Goal: Task Accomplishment & Management: Complete application form

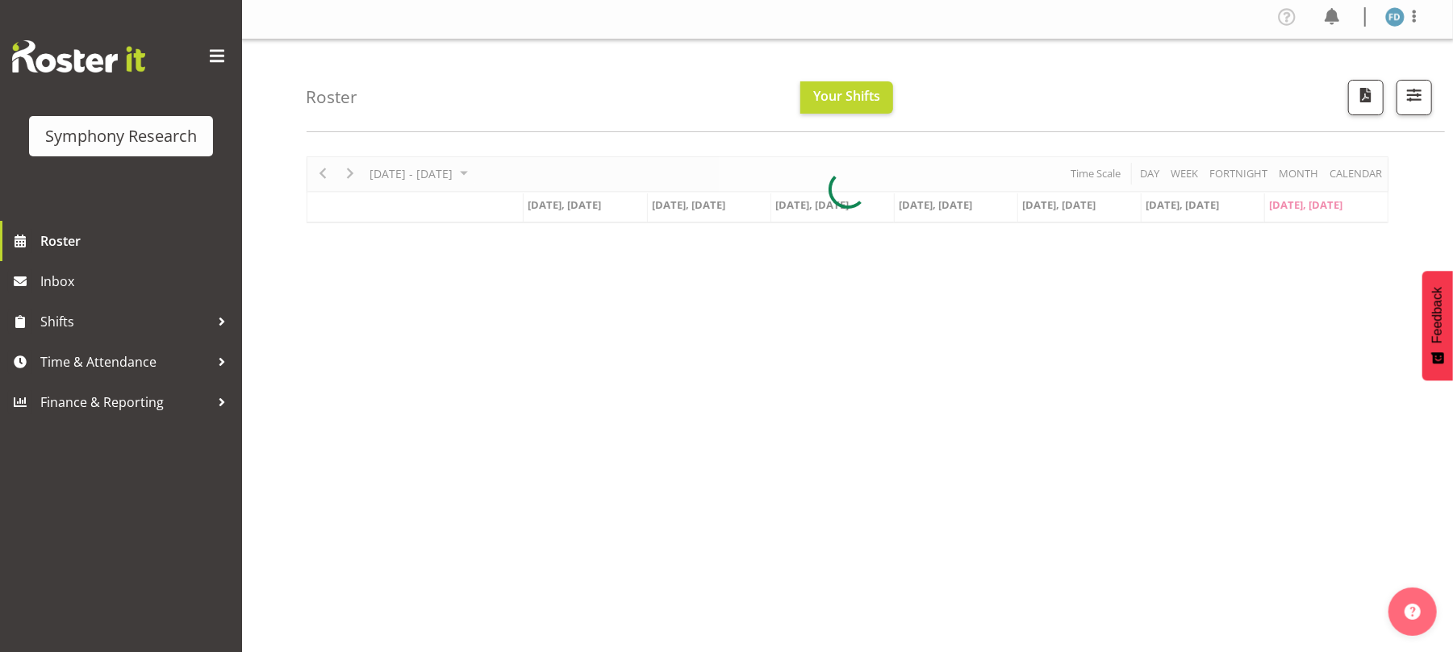
scroll to position [4, 0]
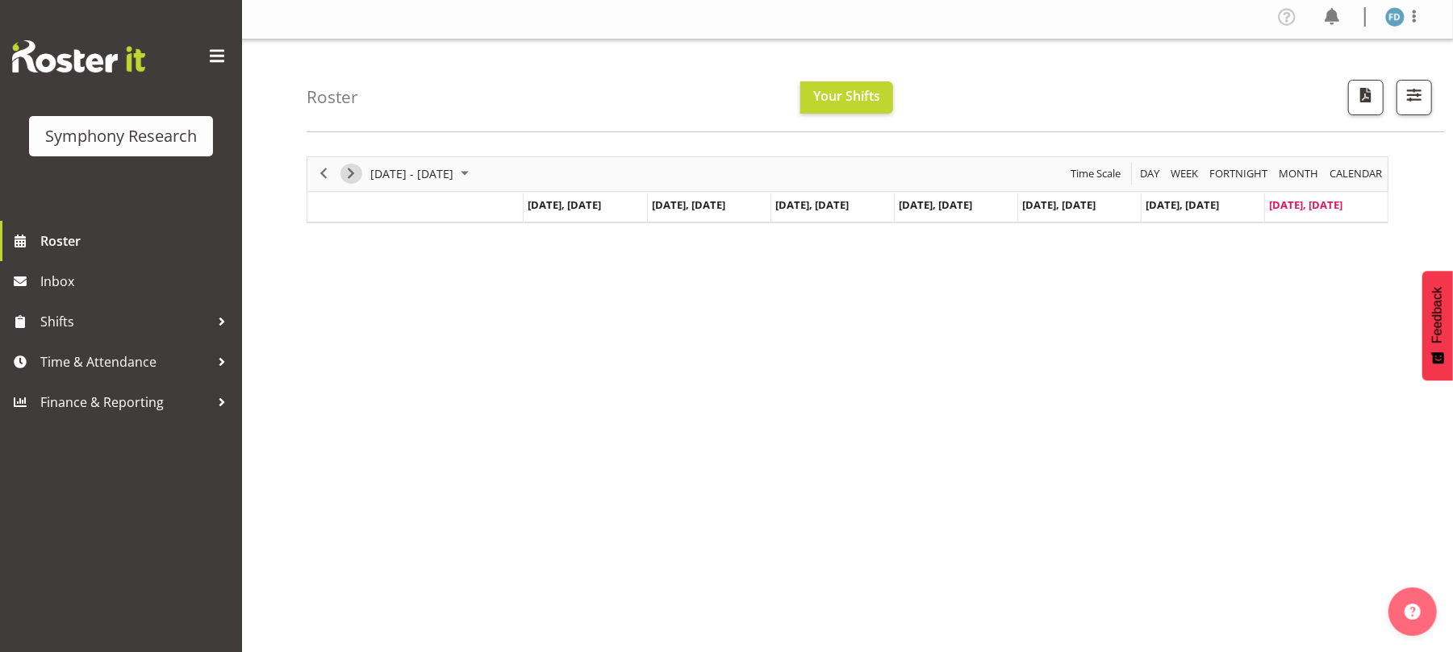
click at [349, 173] on span "Next" at bounding box center [350, 174] width 19 height 20
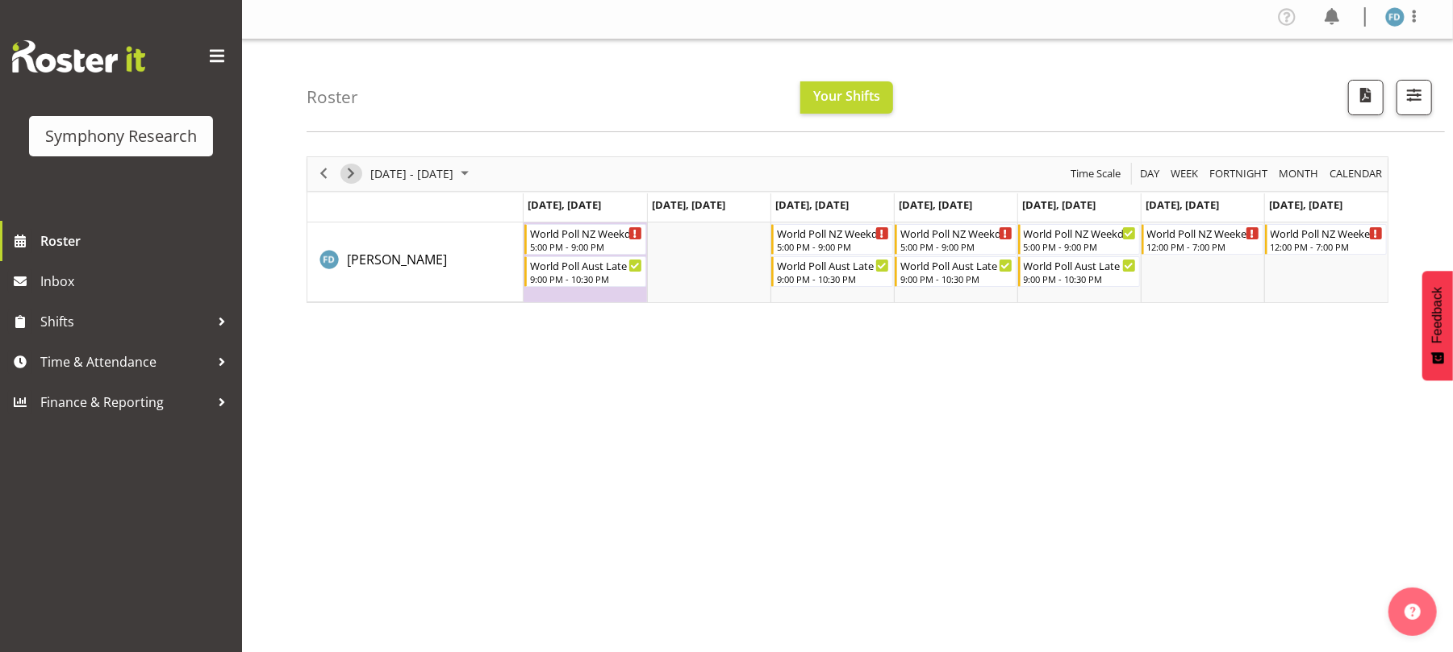
click at [347, 174] on span "Next" at bounding box center [350, 174] width 19 height 20
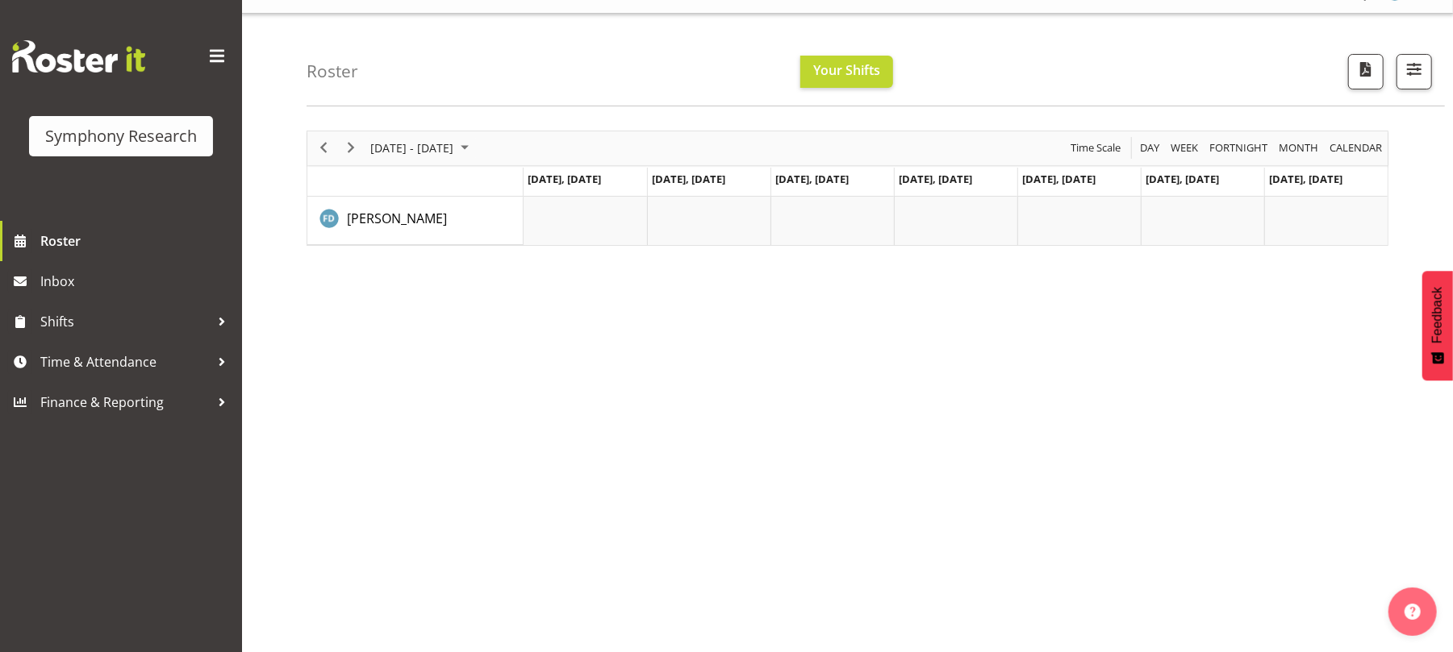
scroll to position [31, 0]
click at [144, 356] on span "Time & Attendance" at bounding box center [124, 362] width 169 height 24
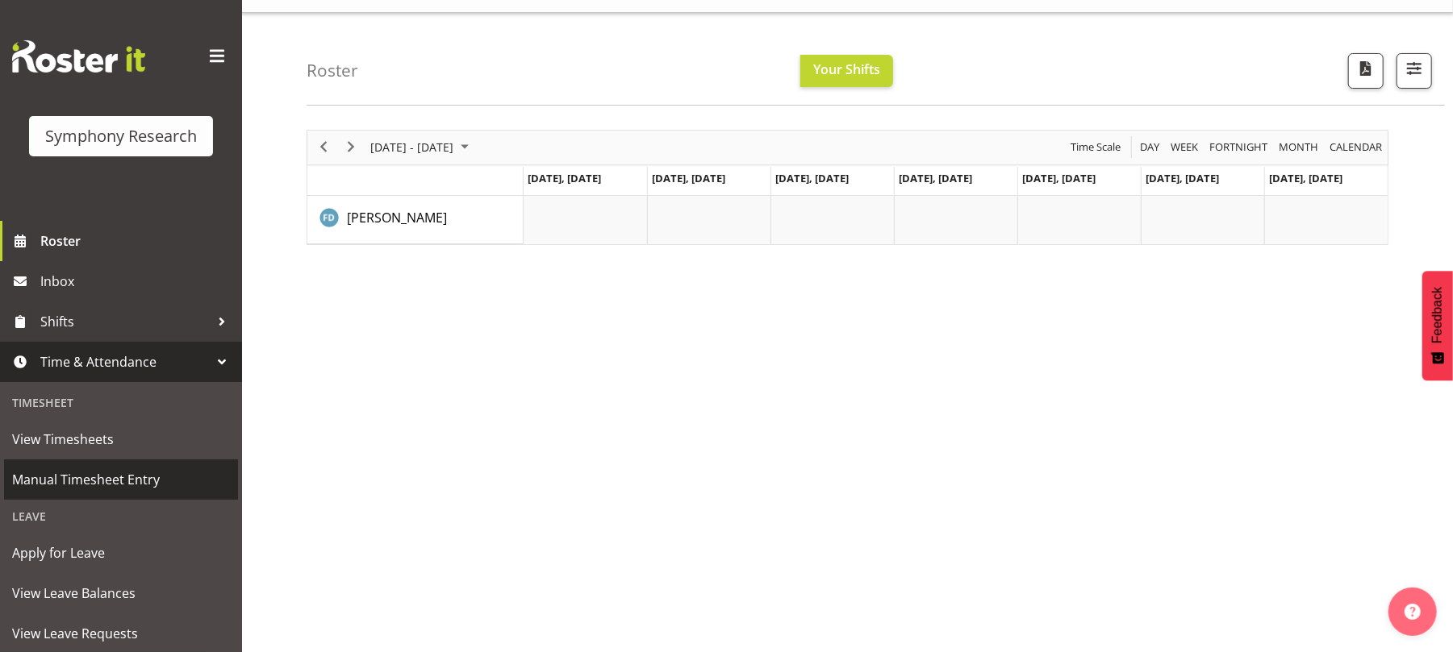
click at [127, 469] on span "Manual Timesheet Entry" at bounding box center [121, 480] width 218 height 24
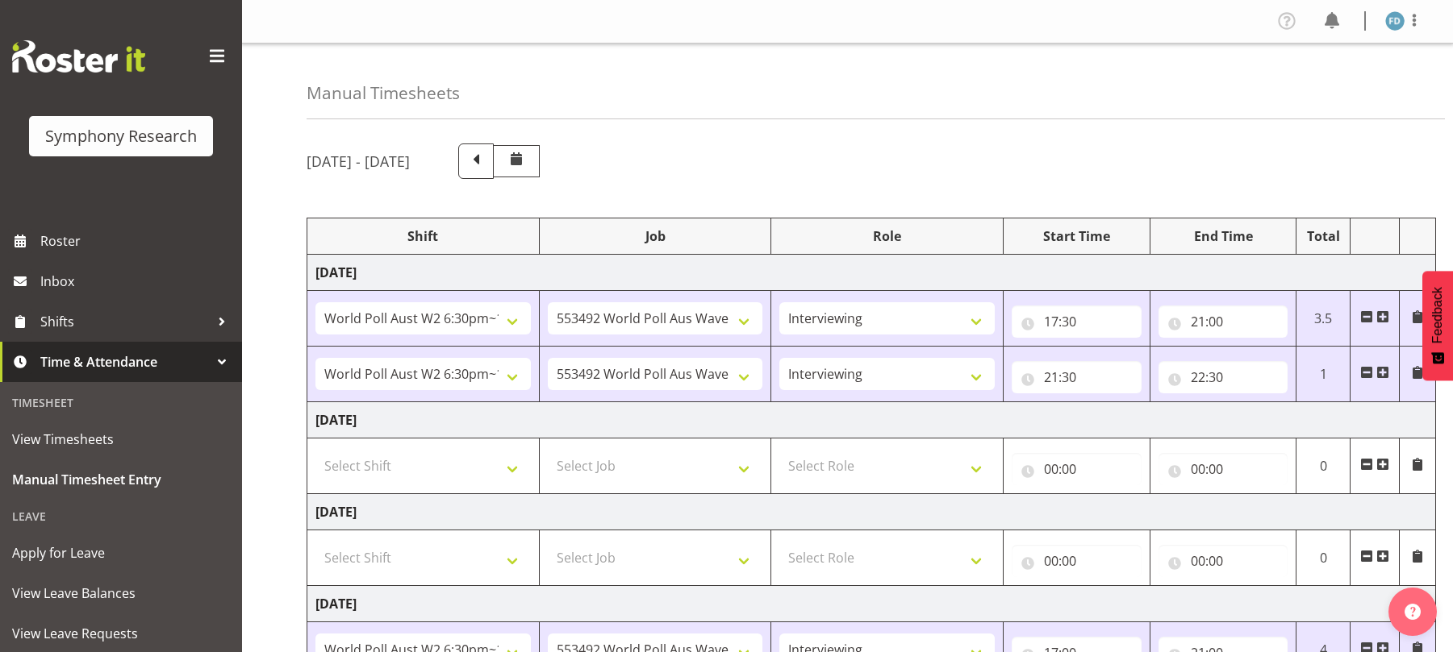
select select "56692"
select select "10499"
select select "47"
select select "56692"
select select "10499"
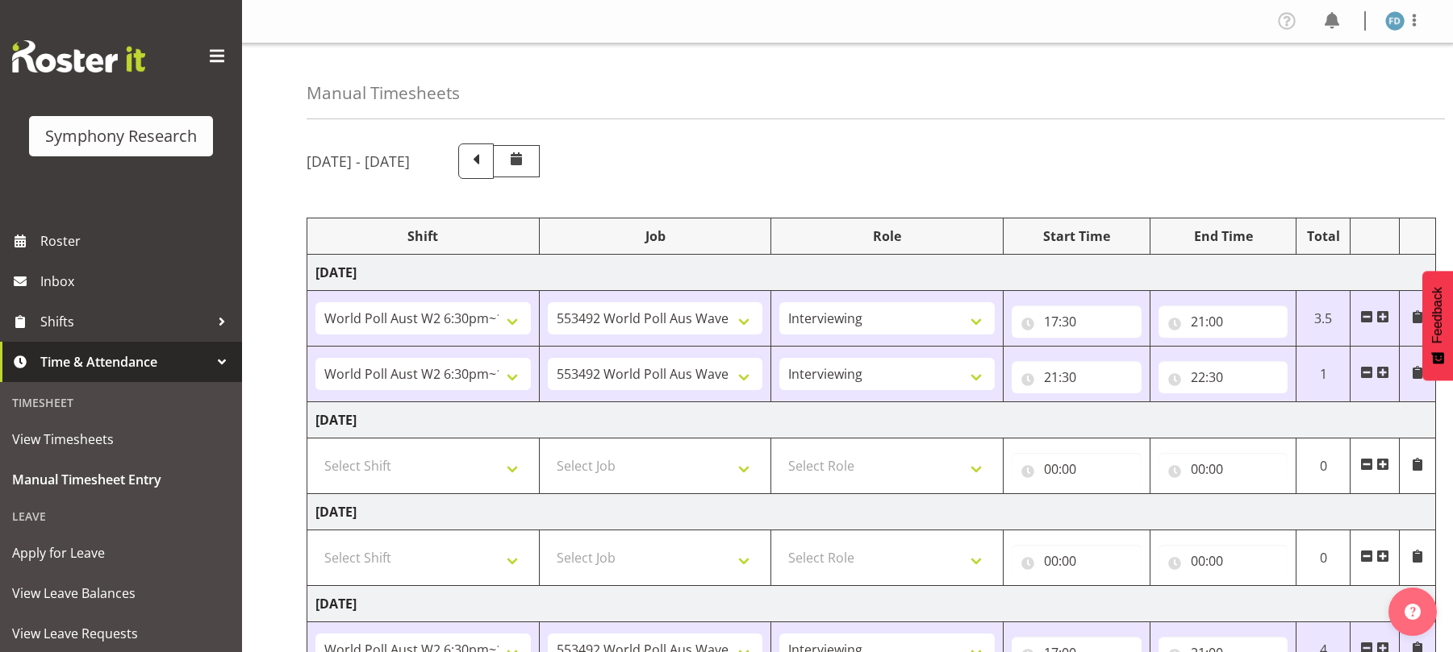
select select "47"
select select "56692"
select select "10499"
select select "47"
select select "56692"
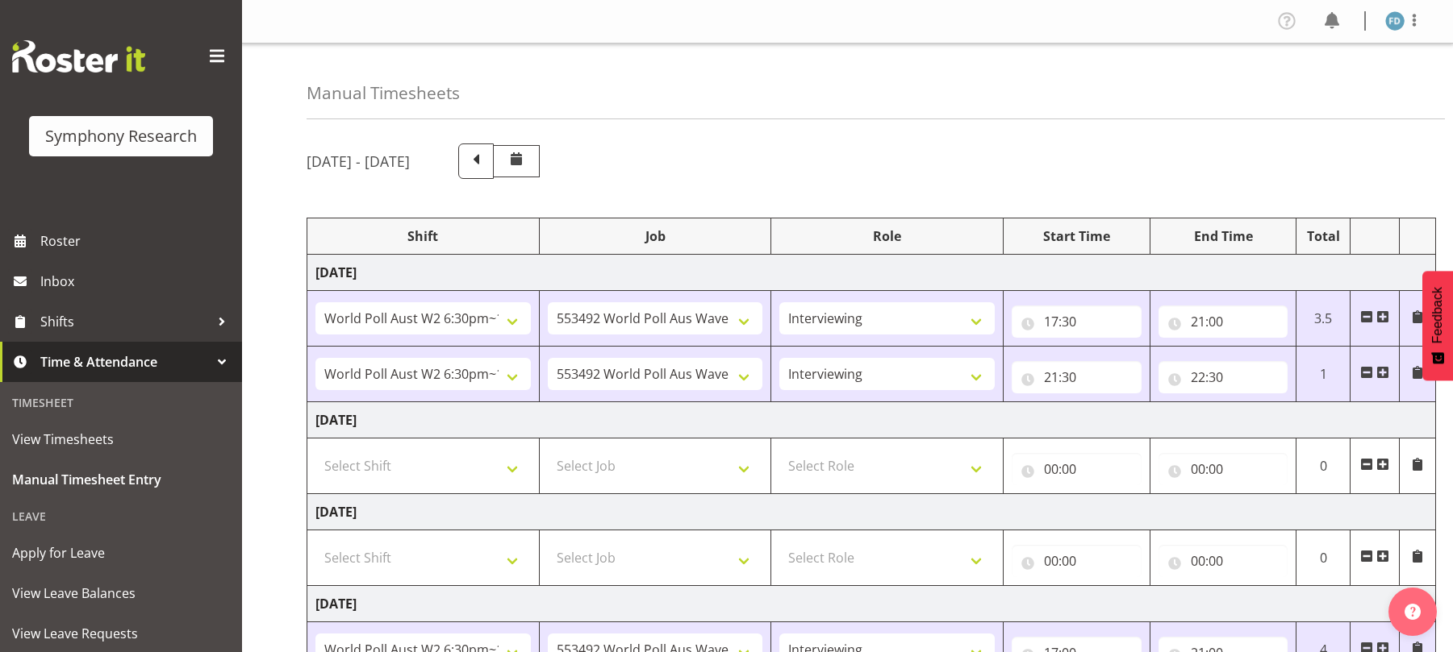
select select "10499"
select select "47"
select select "11547"
select select "10499"
select select "47"
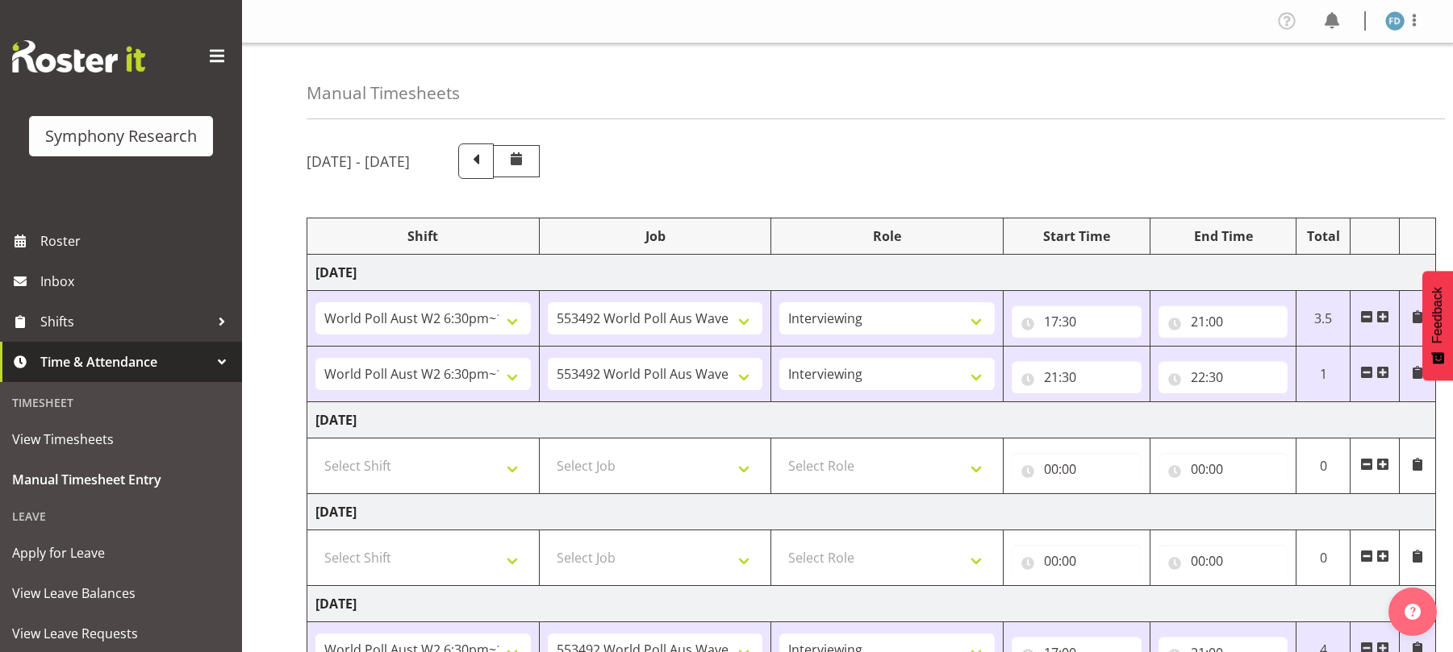
select select "11547"
select select "10499"
select select "47"
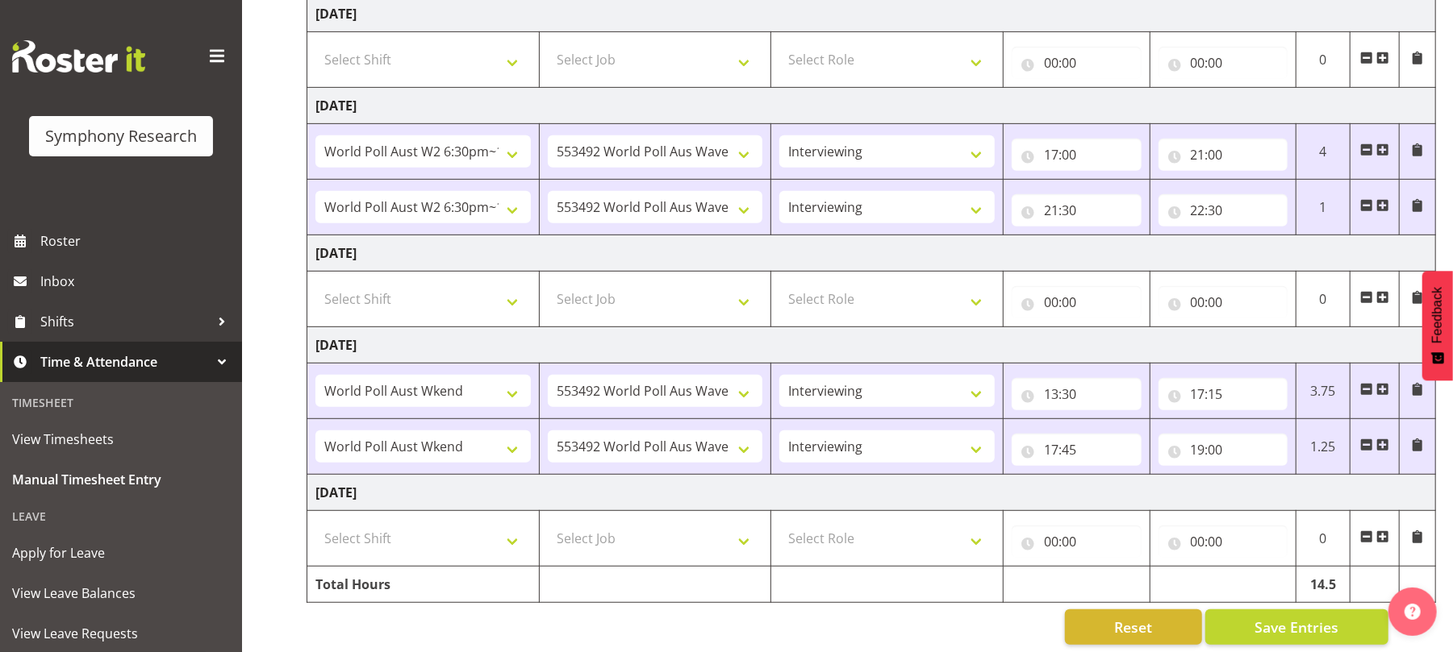
scroll to position [526, 0]
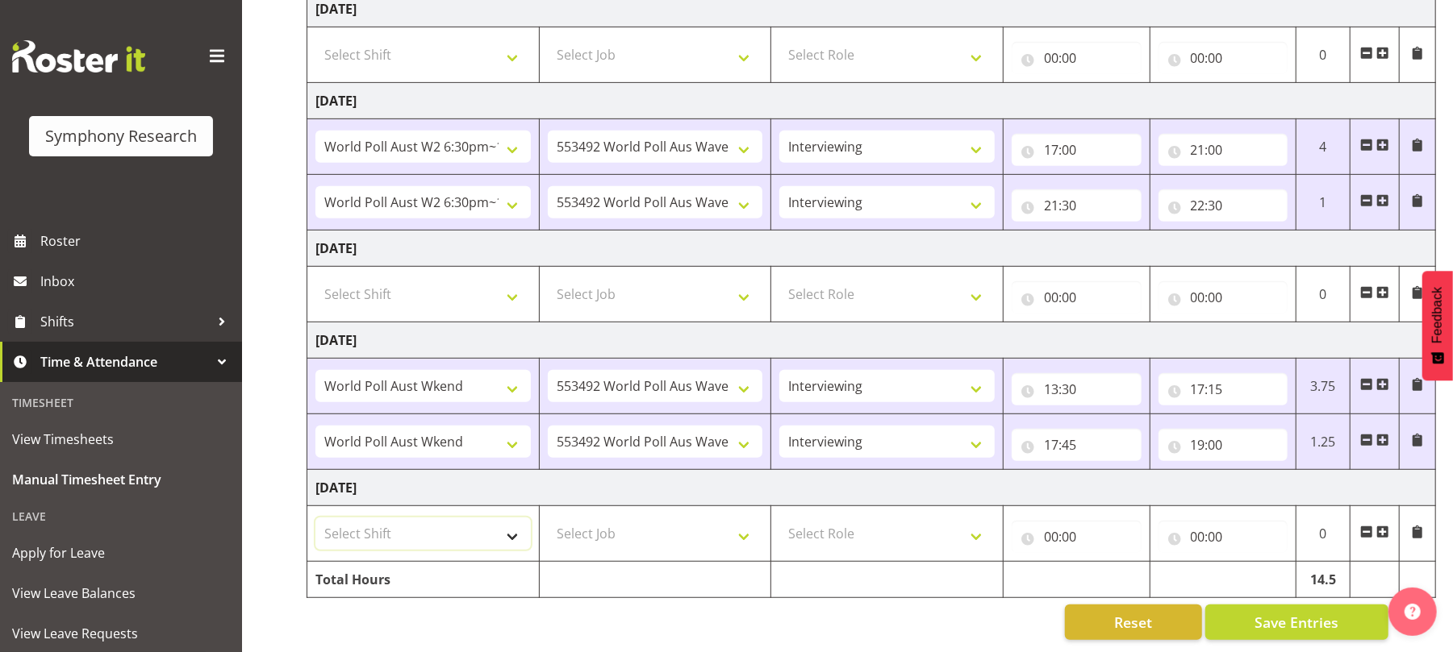
click at [513, 523] on select "Select Shift !!Weekend Residential (Roster IT Shift Label) *Business 9/10am ~ 4…" at bounding box center [422, 534] width 215 height 32
select select "11547"
click at [315, 518] on select "Select Shift !!Weekend Residential (Roster IT Shift Label) *Business 9/10am ~ 4…" at bounding box center [422, 534] width 215 height 32
click at [739, 521] on select "Select Job 550060 IF Admin 553492 World Poll Aus Wave 2 Main 2025 553493 World …" at bounding box center [655, 534] width 215 height 32
select select "10499"
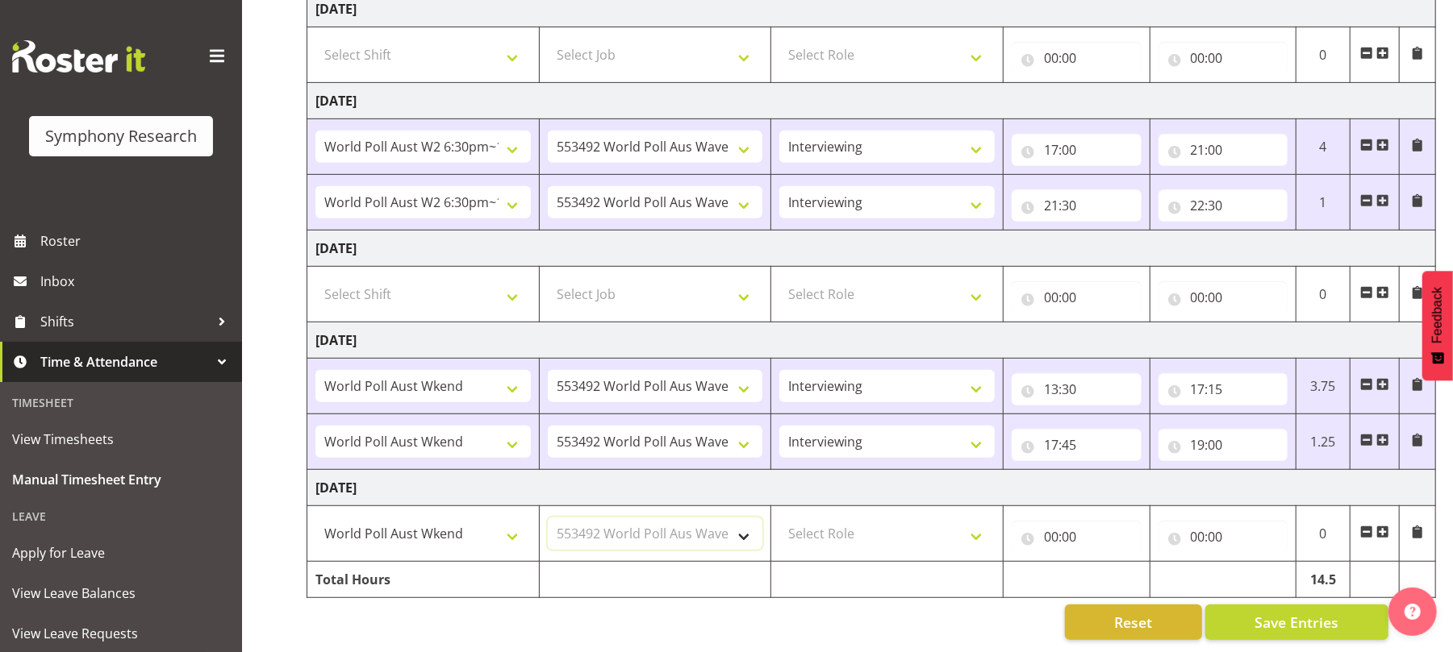
click at [548, 518] on select "Select Job 550060 IF Admin 553492 World Poll Aus Wave 2 Main 2025 553493 World …" at bounding box center [655, 534] width 215 height 32
click at [972, 523] on select "Select Role Briefing Interviewing" at bounding box center [886, 534] width 215 height 32
select select "47"
click at [779, 518] on select "Select Role Briefing Interviewing" at bounding box center [886, 534] width 215 height 32
click at [1043, 521] on input "00:00" at bounding box center [1076, 537] width 130 height 32
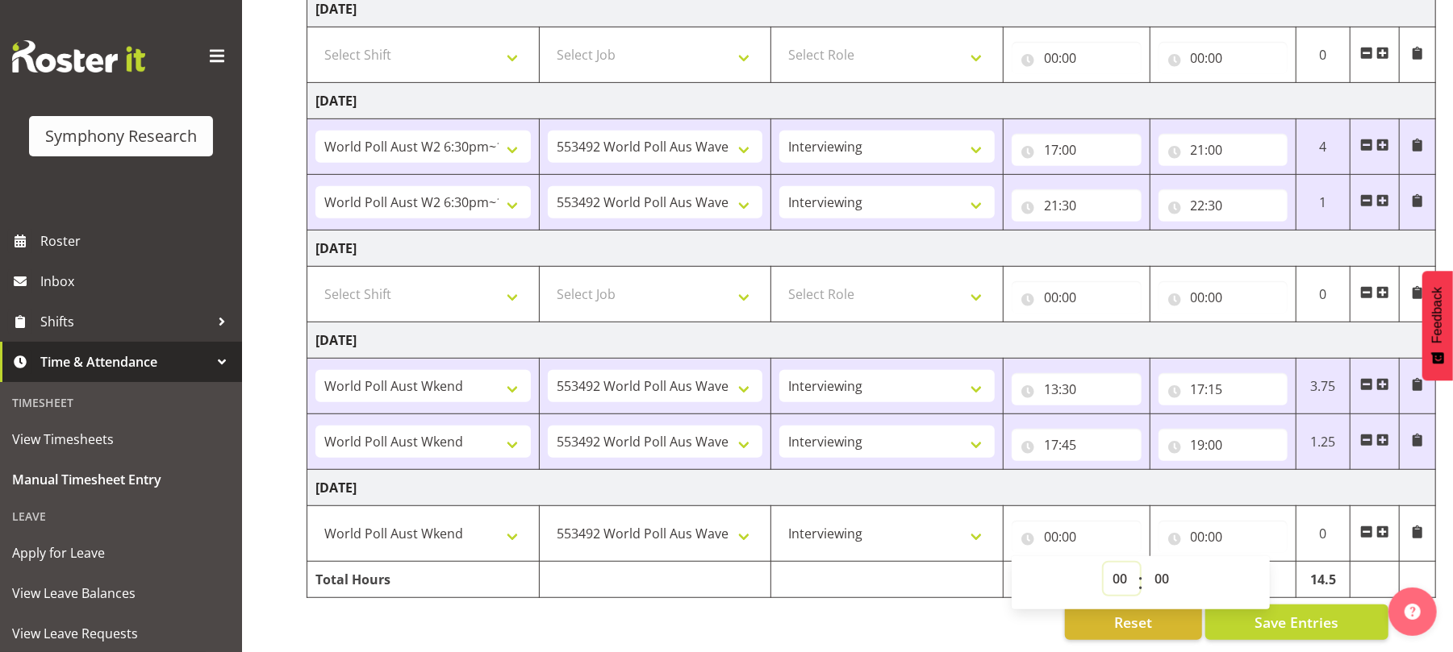
click at [1118, 563] on select "00 01 02 03 04 05 06 07 08 09 10 11 12 13 14 15 16 17 18 19 20 21 22 23" at bounding box center [1121, 579] width 36 height 32
select select "14"
click at [1103, 563] on select "00 01 02 03 04 05 06 07 08 09 10 11 12 13 14 15 16 17 18 19 20 21 22 23" at bounding box center [1121, 579] width 36 height 32
type input "14:00"
click at [1163, 563] on select "00 01 02 03 04 05 06 07 08 09 10 11 12 13 14 15 16 17 18 19 20 21 22 23 24 25 2…" at bounding box center [1163, 579] width 36 height 32
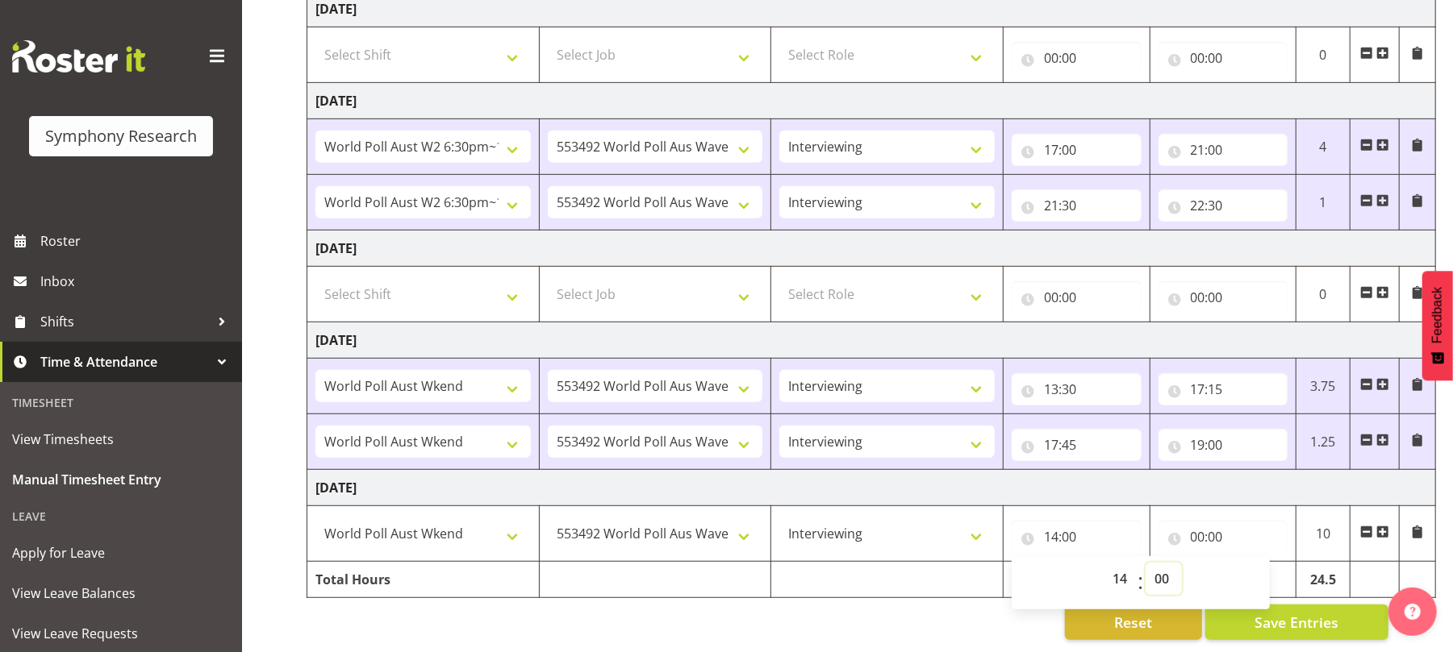
select select "10"
click at [1145, 563] on select "00 01 02 03 04 05 06 07 08 09 10 11 12 13 14 15 16 17 18 19 20 21 22 23 24 25 2…" at bounding box center [1163, 579] width 36 height 32
type input "14:10"
click at [1197, 521] on input "00:00" at bounding box center [1223, 537] width 130 height 32
click at [1257, 563] on select "00 01 02 03 04 05 06 07 08 09 10 11 12 13 14 15 16 17 18 19 20 21 22 23" at bounding box center [1268, 579] width 36 height 32
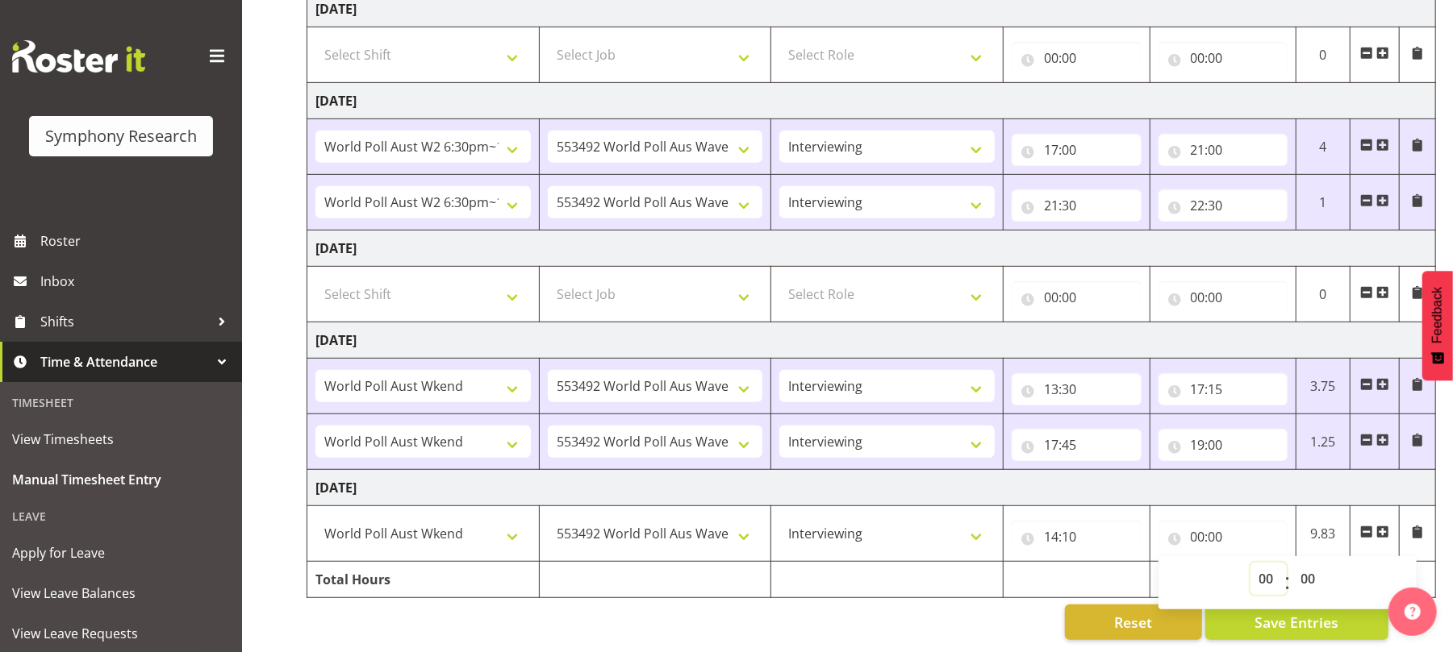
select select "17"
click at [1250, 563] on select "00 01 02 03 04 05 06 07 08 09 10 11 12 13 14 15 16 17 18 19 20 21 22 23" at bounding box center [1268, 579] width 36 height 32
type input "17:00"
click at [1311, 563] on select "00 01 02 03 04 05 06 07 08 09 10 11 12 13 14 15 16 17 18 19 20 21 22 23 24 25 2…" at bounding box center [1310, 579] width 36 height 32
select select "15"
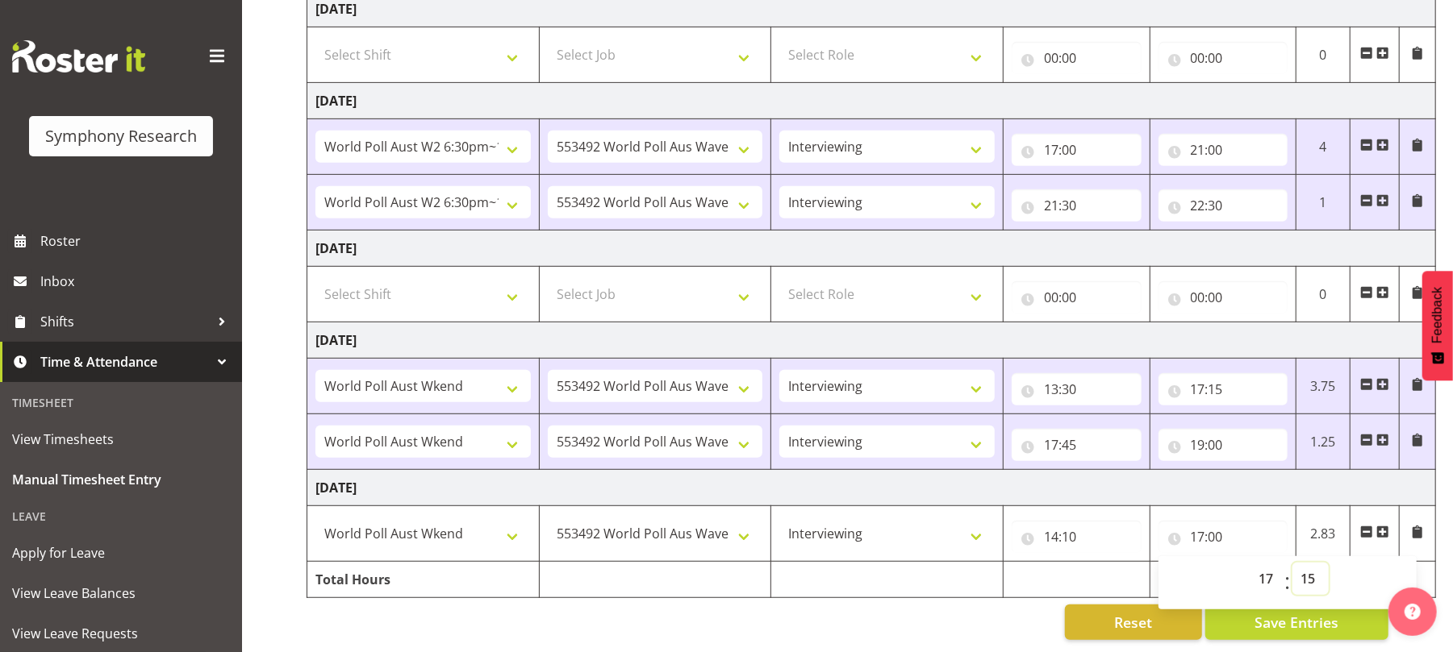
click at [1292, 563] on select "00 01 02 03 04 05 06 07 08 09 10 11 12 13 14 15 16 17 18 19 20 21 22 23 24 25 2…" at bounding box center [1310, 579] width 36 height 32
type input "17:15"
click at [969, 616] on div "Reset Save Entries" at bounding box center [847, 622] width 1082 height 35
click at [1299, 612] on span "Save Entries" at bounding box center [1296, 622] width 84 height 21
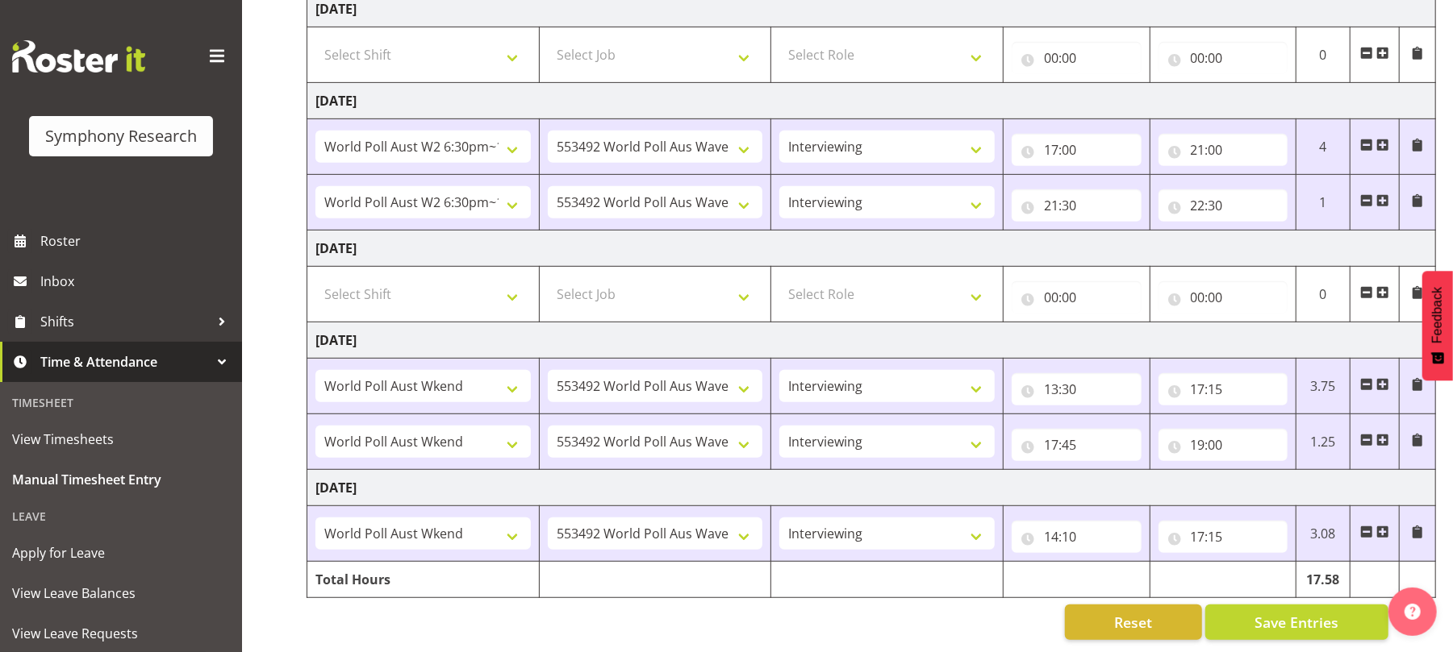
click at [1382, 526] on span at bounding box center [1382, 532] width 13 height 13
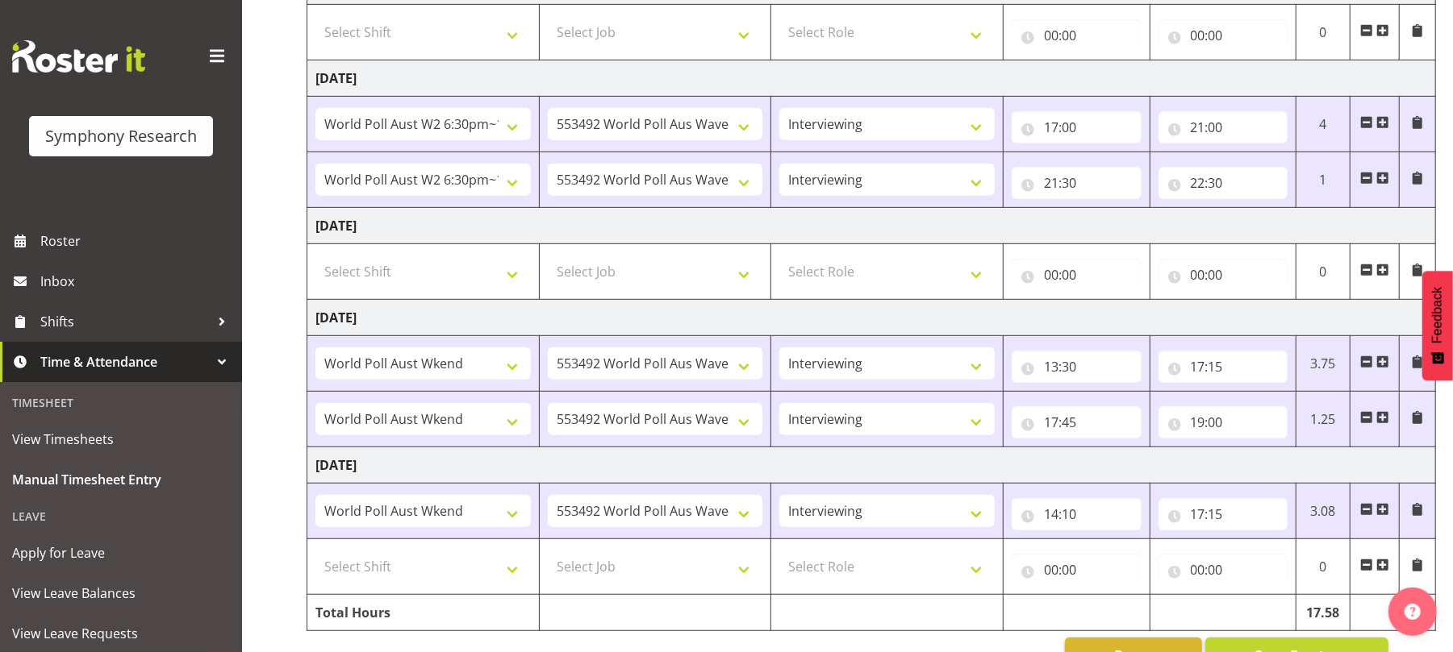
scroll to position [582, 0]
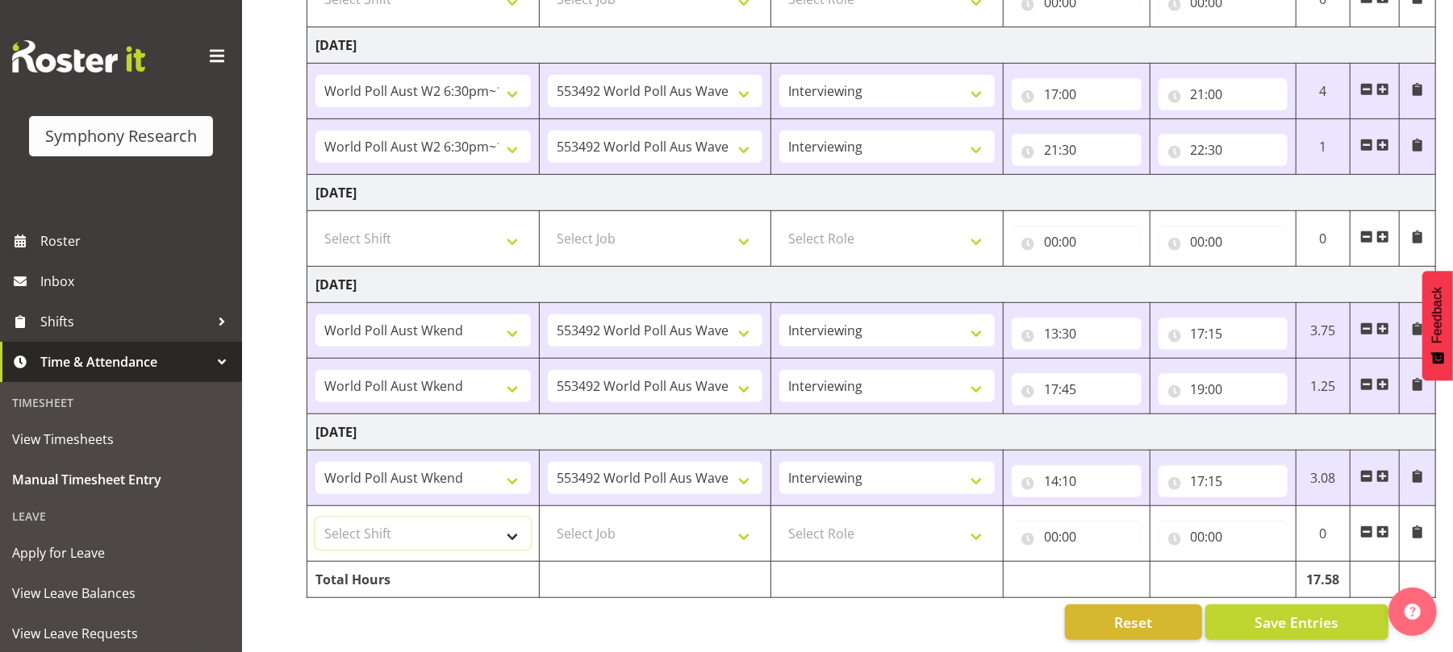
click at [517, 523] on select "Select Shift !!Weekend Residential (Roster IT Shift Label) *Business 9/10am ~ 4…" at bounding box center [422, 534] width 215 height 32
click at [315, 518] on select "Select Shift !!Weekend Residential (Roster IT Shift Label) *Business 9/10am ~ 4…" at bounding box center [422, 534] width 215 height 32
click at [510, 518] on select "!!Weekend Residential (Roster IT Shift Label) *Business 9/10am ~ 4:30pm *Busine…" at bounding box center [422, 534] width 215 height 32
select select "11547"
click at [315, 518] on select "!!Weekend Residential (Roster IT Shift Label) *Business 9/10am ~ 4:30pm *Busine…" at bounding box center [422, 534] width 215 height 32
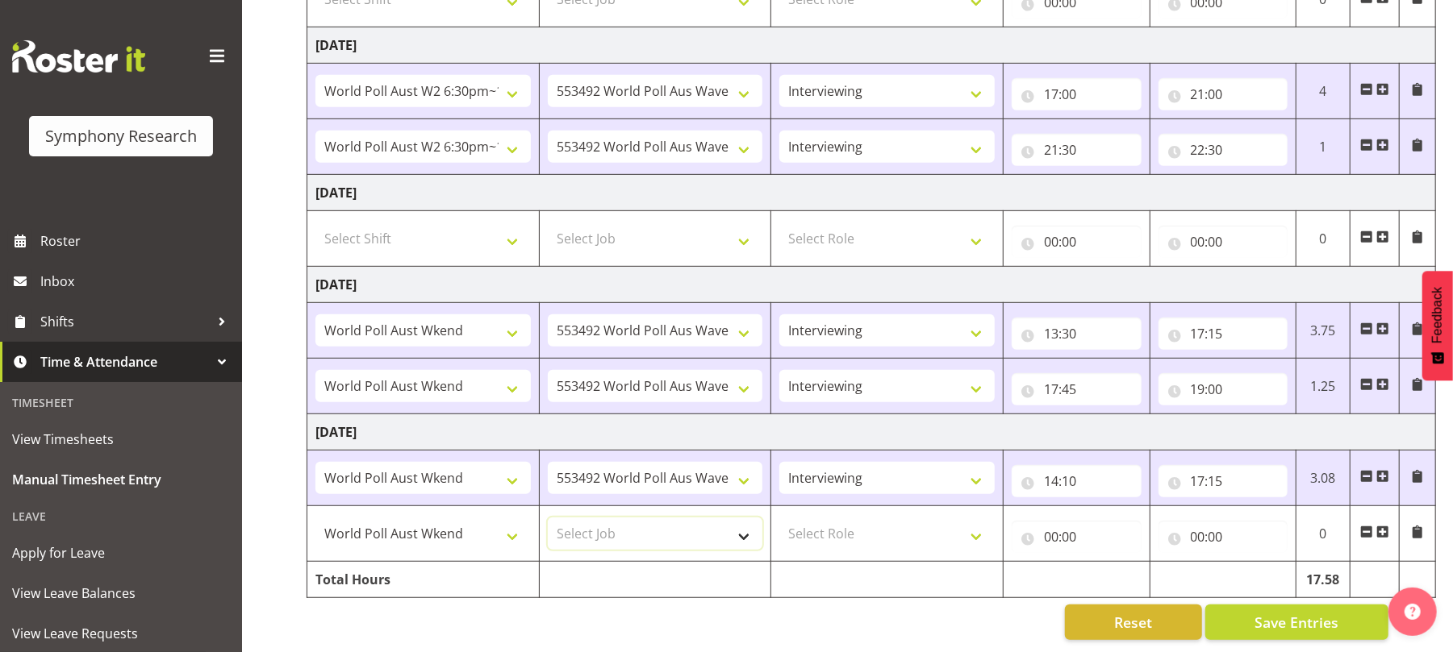
click at [745, 524] on select "Select Job 550060 IF Admin 553492 World Poll Aus Wave 2 Main 2025 553493 World …" at bounding box center [655, 534] width 215 height 32
select select "10499"
click at [548, 518] on select "Select Job 550060 IF Admin 553492 World Poll Aus Wave 2 Main 2025 553493 World …" at bounding box center [655, 534] width 215 height 32
click at [979, 518] on select "Select Role Briefing Interviewing" at bounding box center [886, 534] width 215 height 32
select select "47"
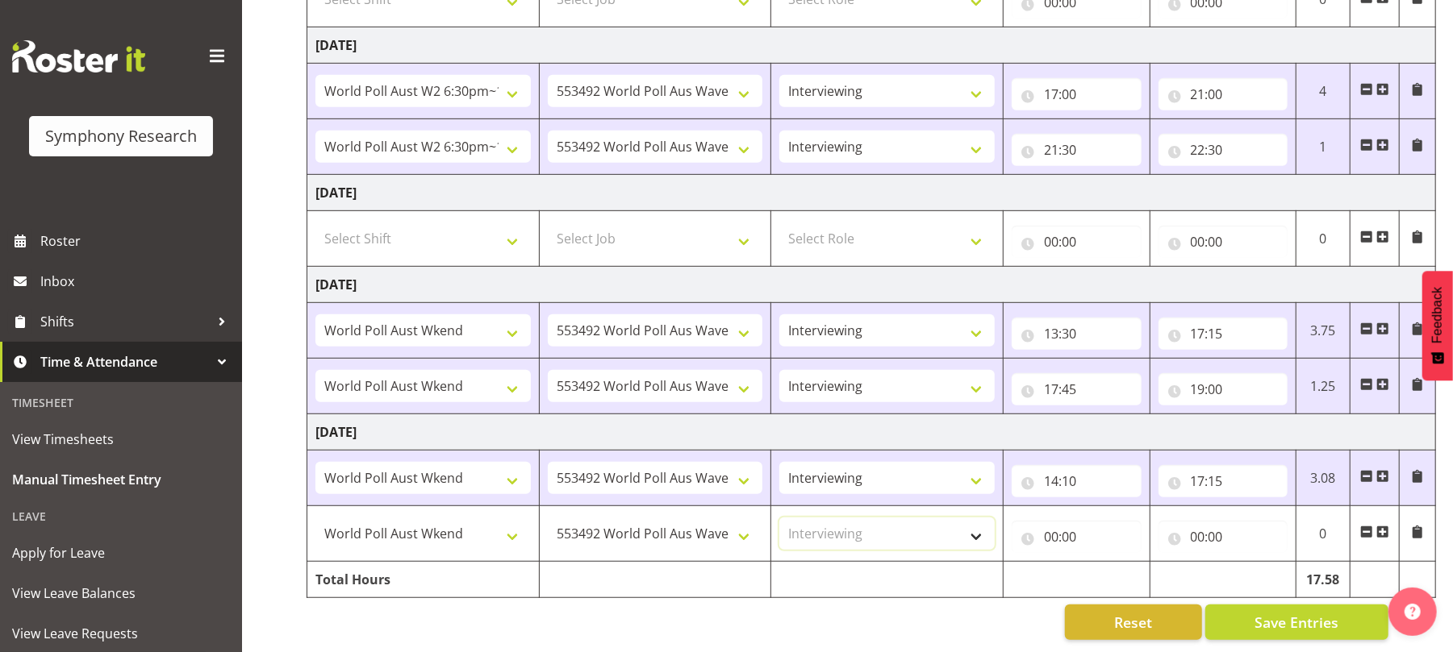
click at [779, 518] on select "Select Role Briefing Interviewing" at bounding box center [886, 534] width 215 height 32
click at [1045, 521] on input "00:00" at bounding box center [1076, 537] width 130 height 32
click at [1115, 563] on select "00 01 02 03 04 05 06 07 08 09 10 11 12 13 14 15 16 17 18 19 20 21 22 23" at bounding box center [1121, 579] width 36 height 32
select select "17"
click at [1103, 563] on select "00 01 02 03 04 05 06 07 08 09 10 11 12 13 14 15 16 17 18 19 20 21 22 23" at bounding box center [1121, 579] width 36 height 32
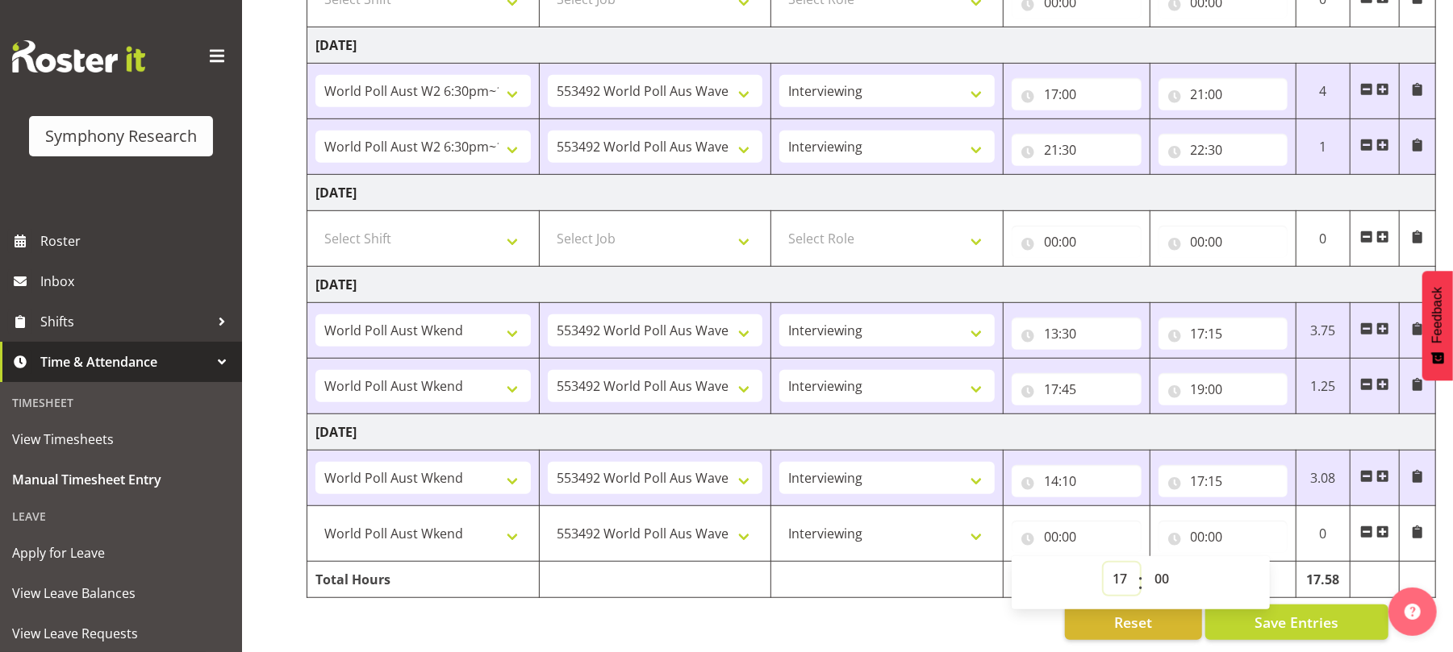
type input "17:00"
click at [1157, 563] on select "00 01 02 03 04 05 06 07 08 09 10 11 12 13 14 15 16 17 18 19 20 21 22 23 24 25 2…" at bounding box center [1163, 579] width 36 height 32
select select "45"
click at [1145, 563] on select "00 01 02 03 04 05 06 07 08 09 10 11 12 13 14 15 16 17 18 19 20 21 22 23 24 25 2…" at bounding box center [1163, 579] width 36 height 32
type input "17:45"
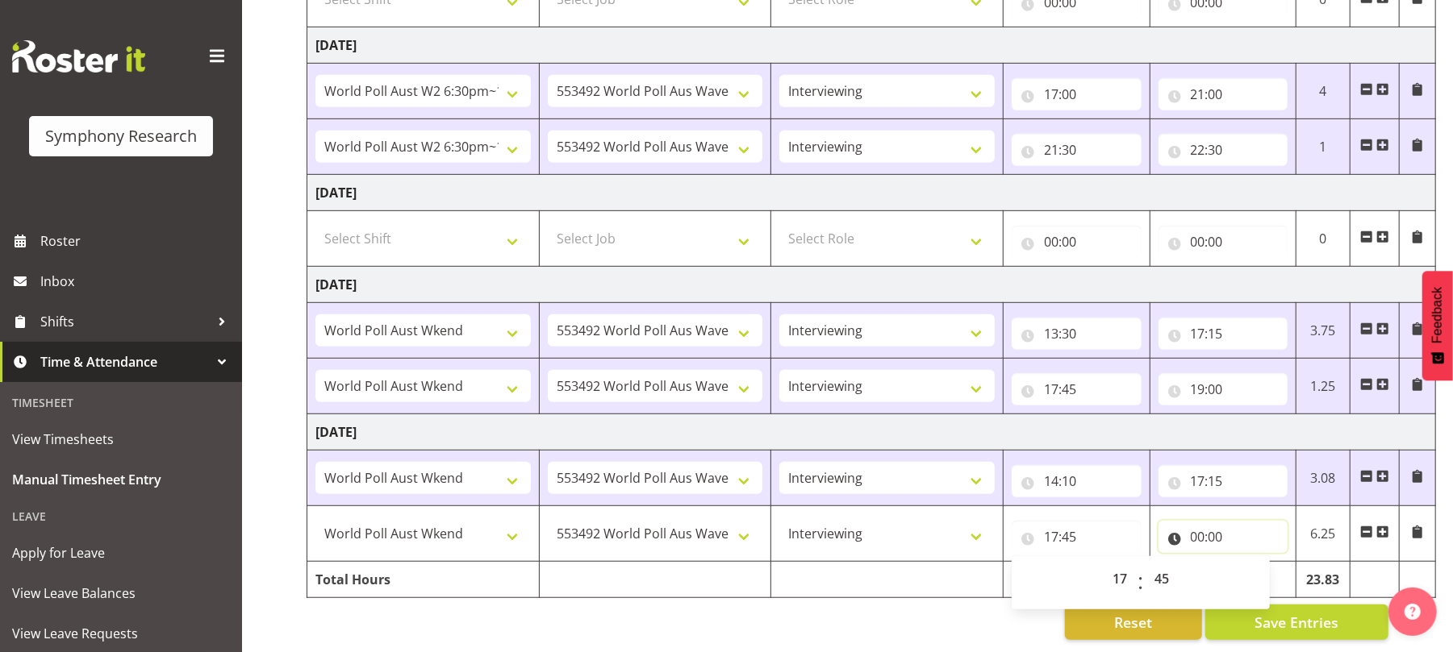
click at [1204, 523] on input "00:00" at bounding box center [1223, 537] width 130 height 32
click at [1268, 565] on select "00 01 02 03 04 05 06 07 08 09 10 11 12 13 14 15 16 17 18 19 20 21 22 23" at bounding box center [1268, 579] width 36 height 32
select select "19"
click at [1250, 563] on select "00 01 02 03 04 05 06 07 08 09 10 11 12 13 14 15 16 17 18 19 20 21 22 23" at bounding box center [1268, 579] width 36 height 32
type input "19:00"
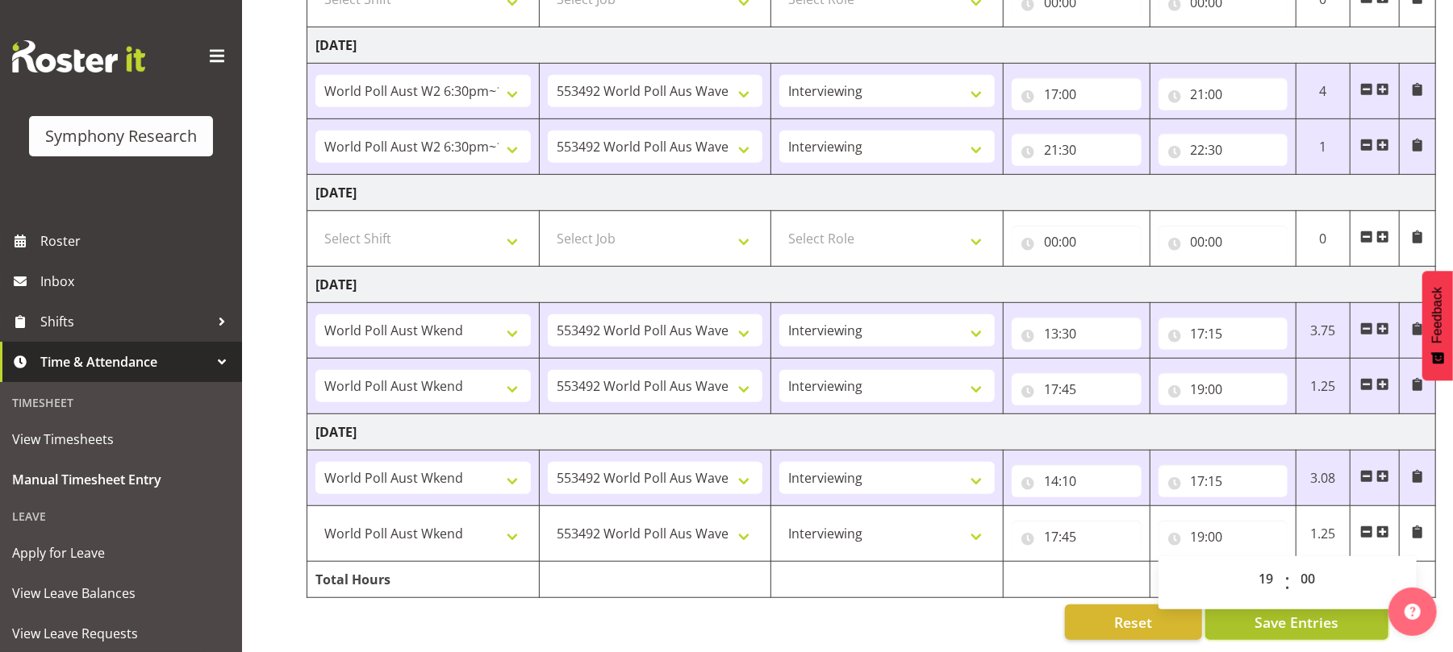
click at [1256, 616] on span "Save Entries" at bounding box center [1296, 622] width 84 height 21
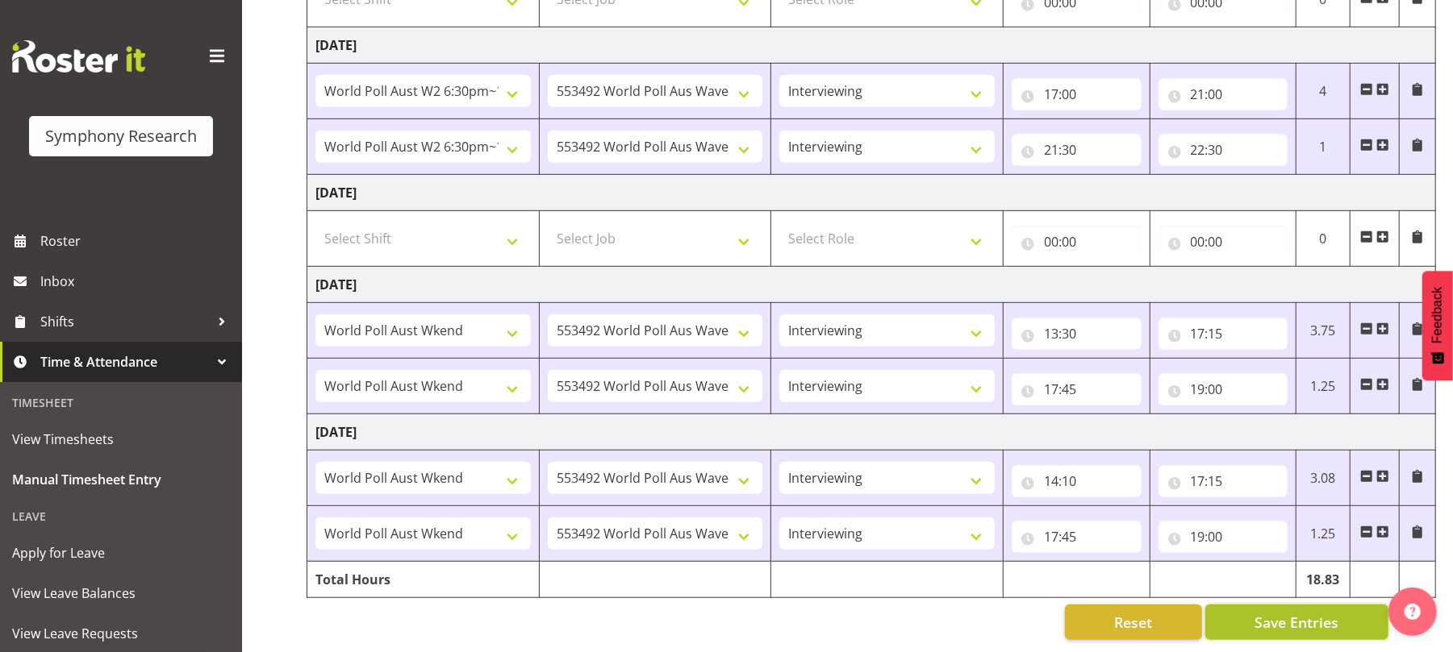
click at [1256, 616] on span "Save Entries" at bounding box center [1296, 622] width 84 height 21
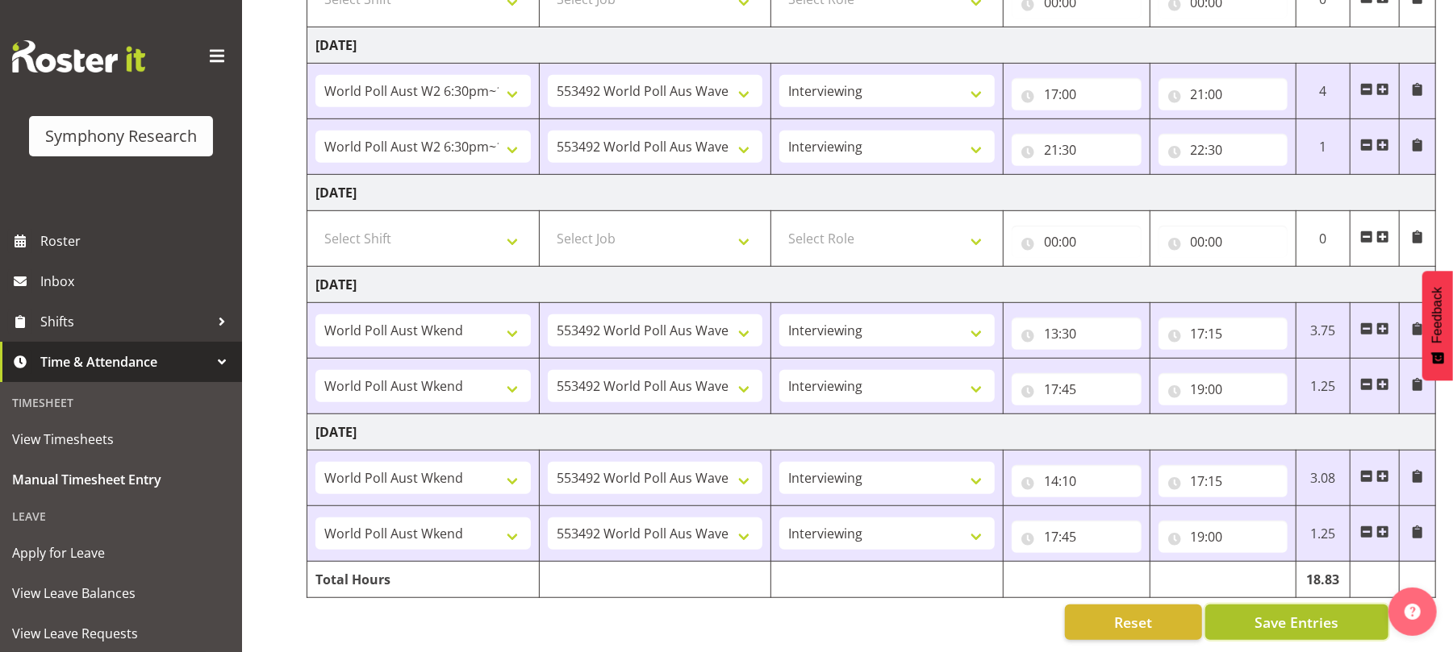
click at [1289, 612] on span "Save Entries" at bounding box center [1296, 622] width 84 height 21
click at [1259, 617] on button "Save Entries" at bounding box center [1296, 622] width 183 height 35
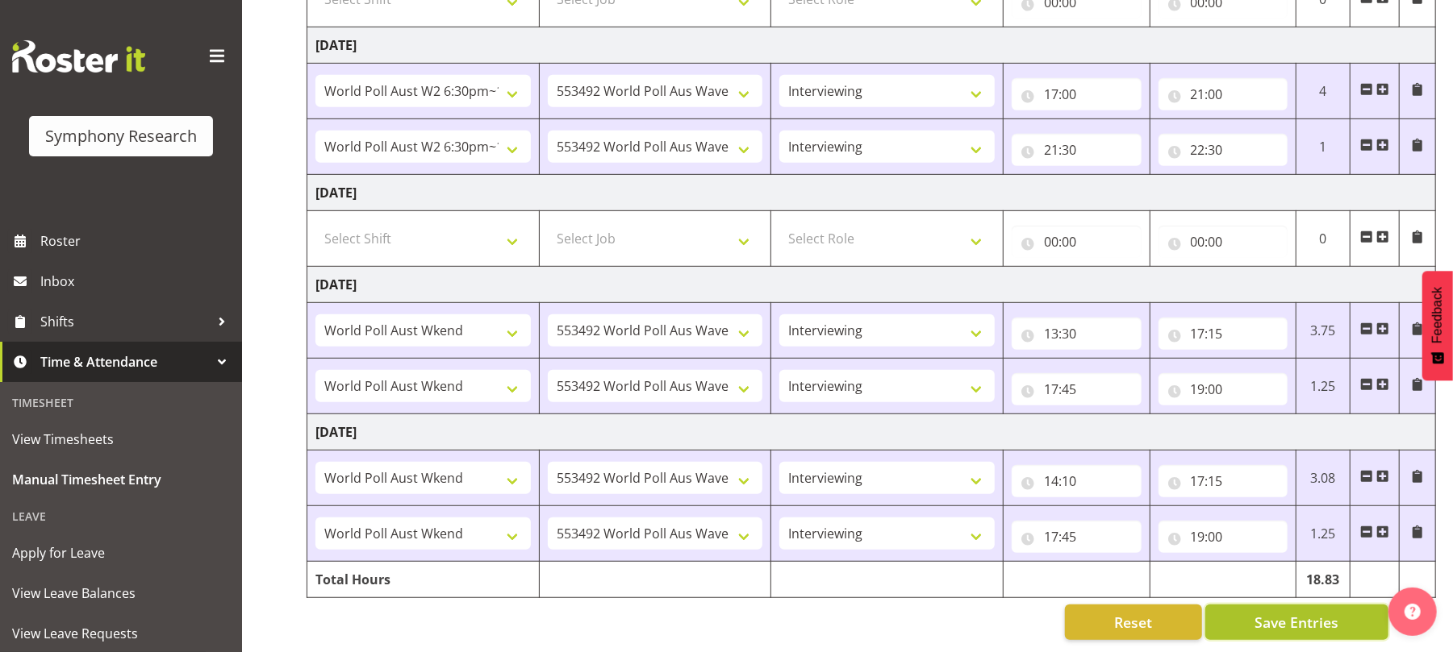
click at [1259, 617] on button "Save Entries" at bounding box center [1296, 622] width 183 height 35
click at [1300, 612] on span "Save Entries" at bounding box center [1296, 622] width 84 height 21
click at [1298, 612] on span "Save Entries" at bounding box center [1296, 622] width 84 height 21
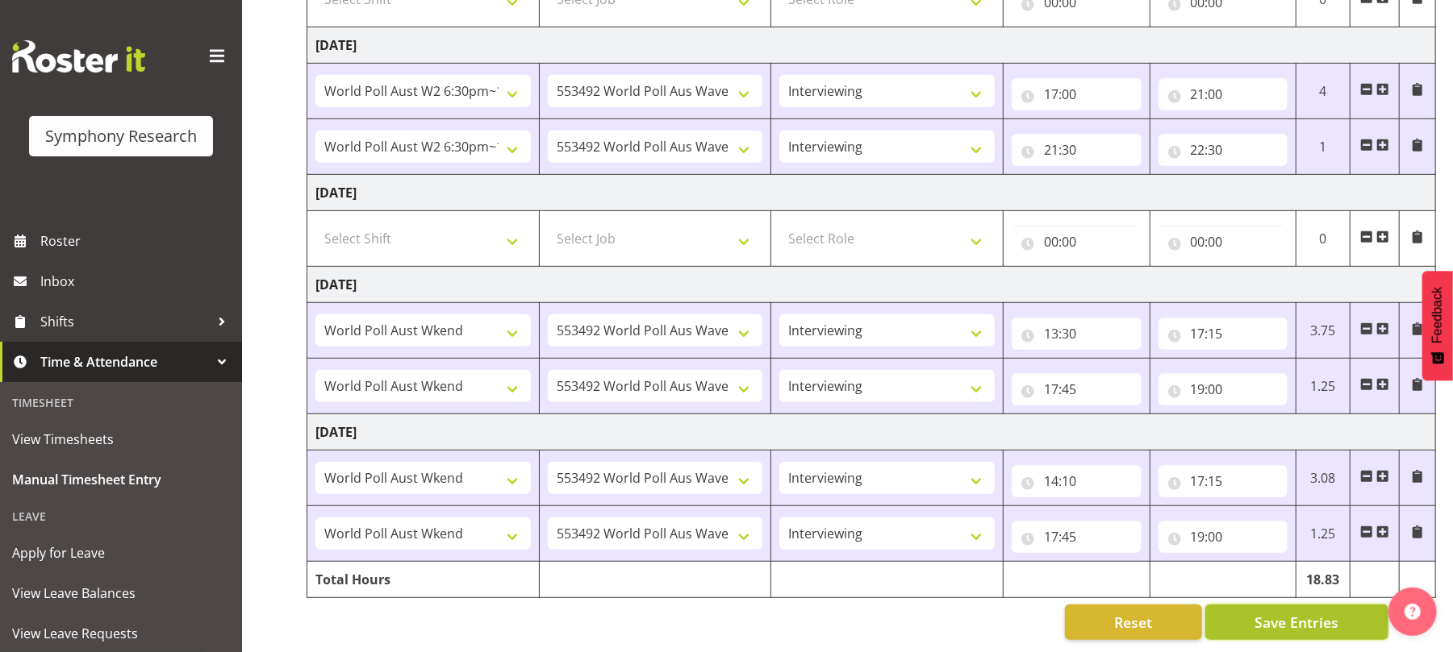
click at [1298, 612] on span "Save Entries" at bounding box center [1296, 622] width 84 height 21
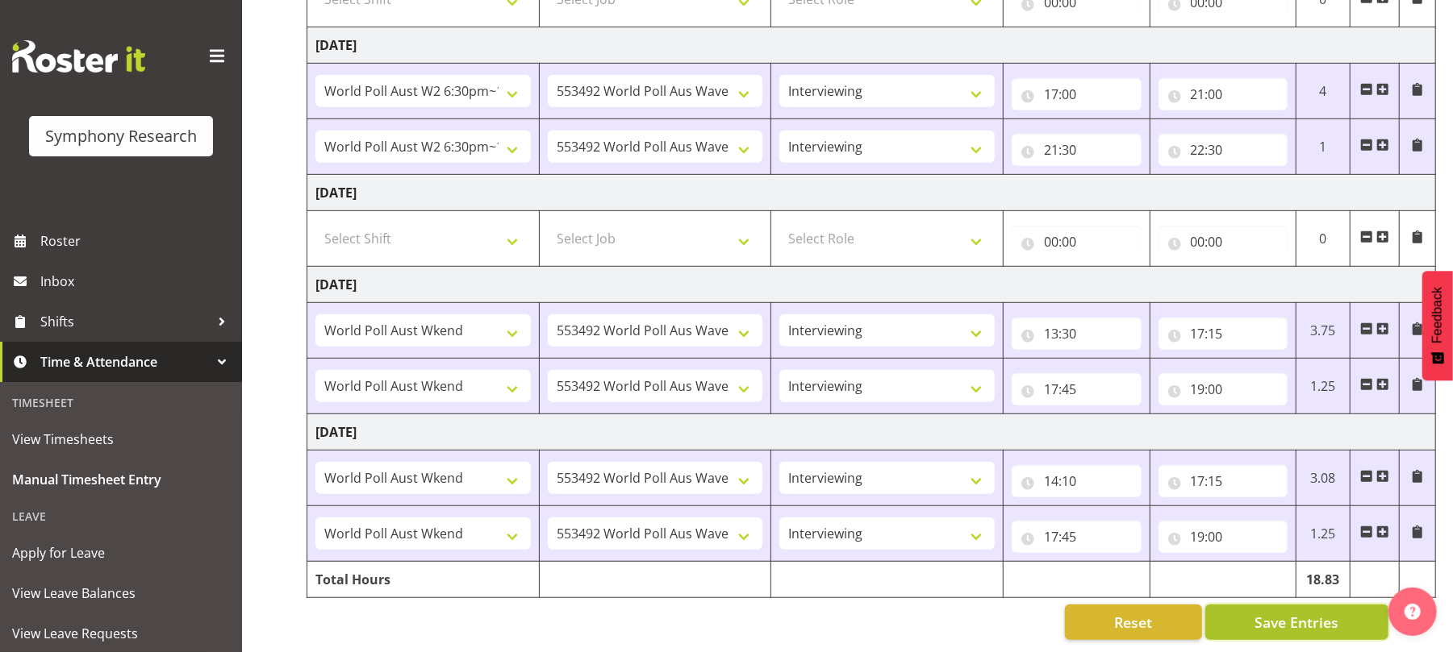
click at [1298, 612] on span "Save Entries" at bounding box center [1296, 622] width 84 height 21
click at [1284, 612] on span "Save Entries" at bounding box center [1296, 622] width 84 height 21
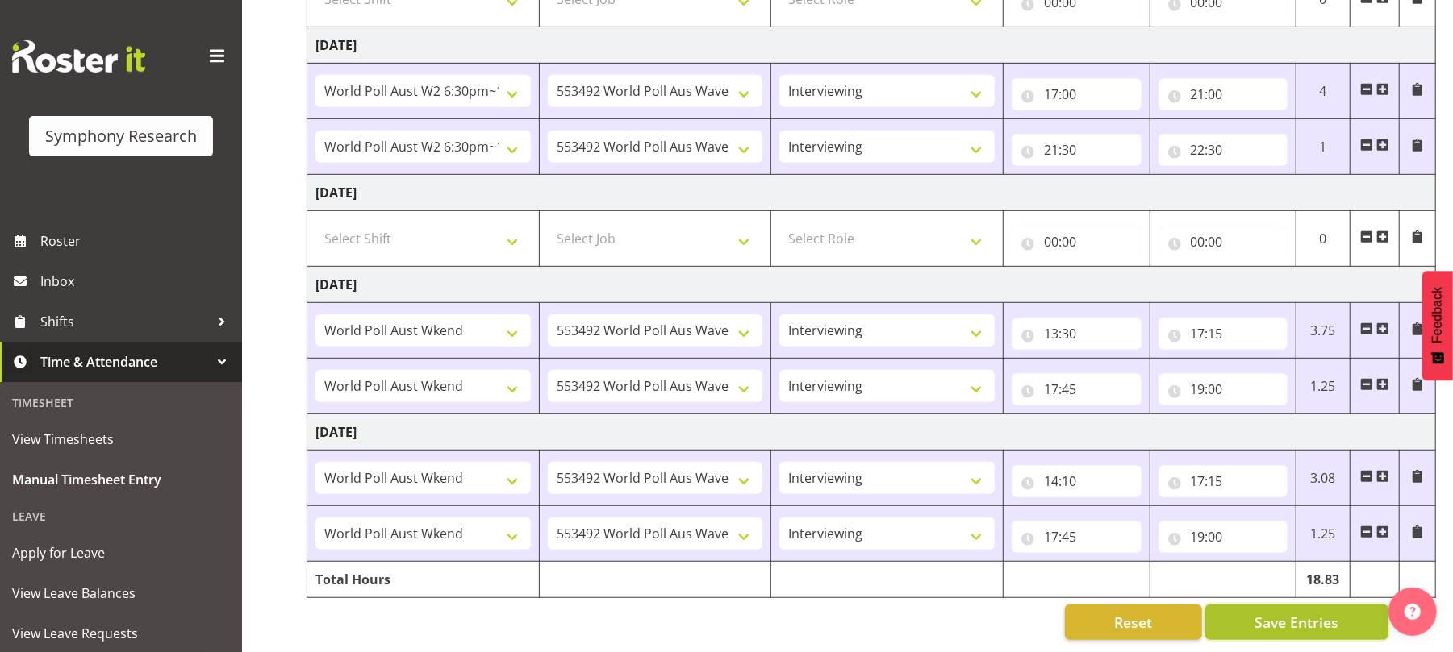
click at [1287, 612] on span "Save Entries" at bounding box center [1296, 622] width 84 height 21
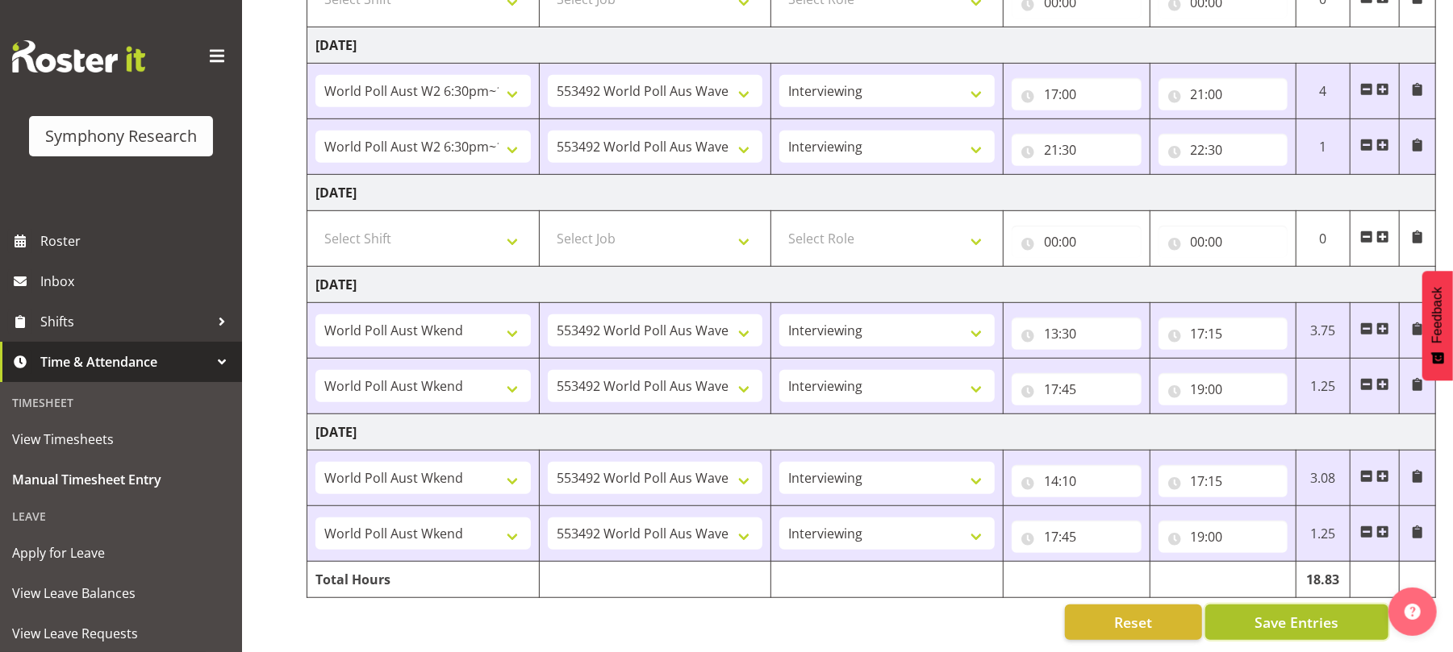
click at [1287, 612] on span "Save Entries" at bounding box center [1296, 622] width 84 height 21
click at [1303, 612] on span "Save Entries" at bounding box center [1296, 622] width 84 height 21
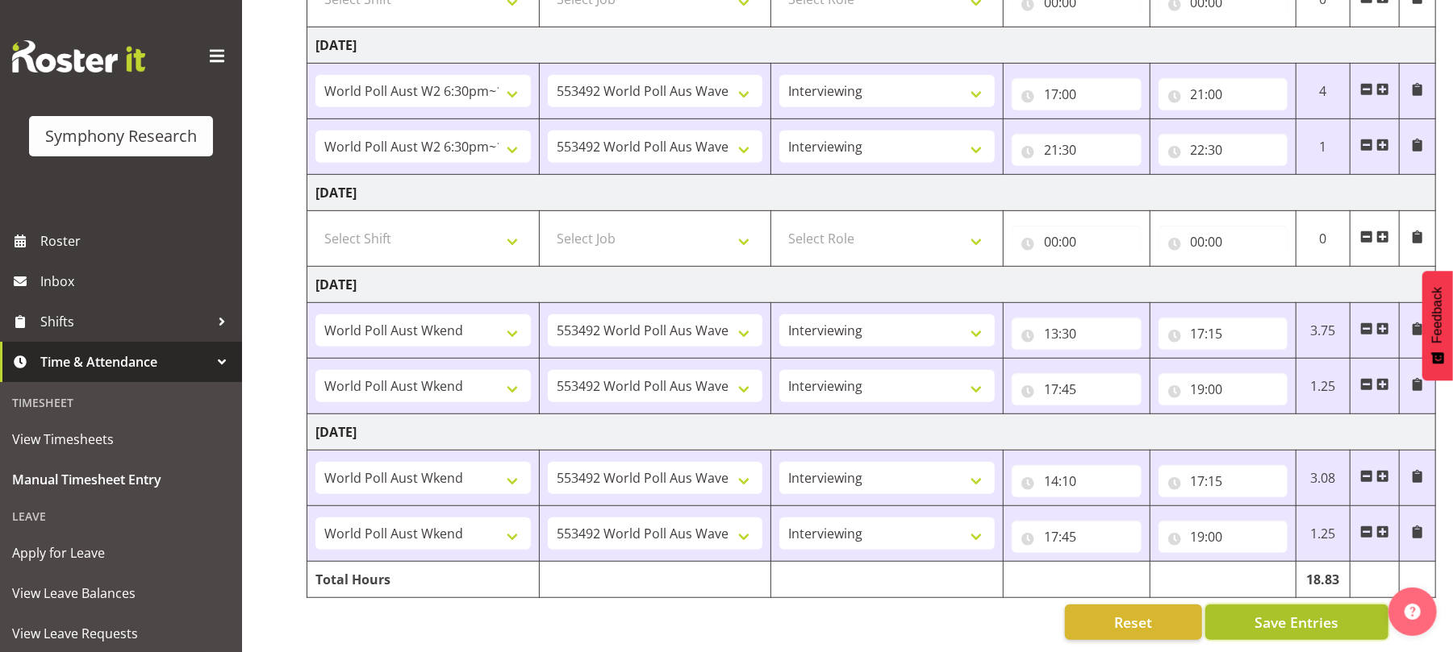
click at [1303, 612] on span "Save Entries" at bounding box center [1296, 622] width 84 height 21
click at [1288, 612] on span "Save Entries" at bounding box center [1296, 622] width 84 height 21
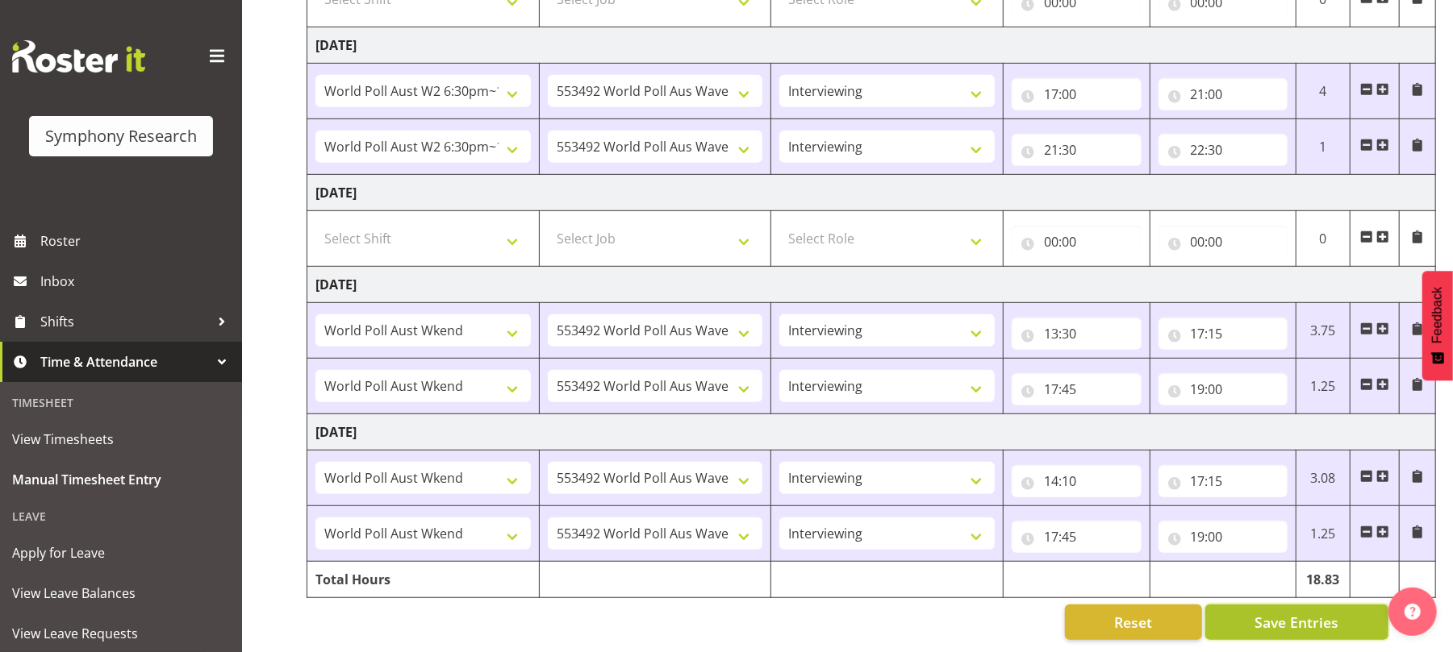
click at [1288, 612] on span "Save Entries" at bounding box center [1296, 622] width 84 height 21
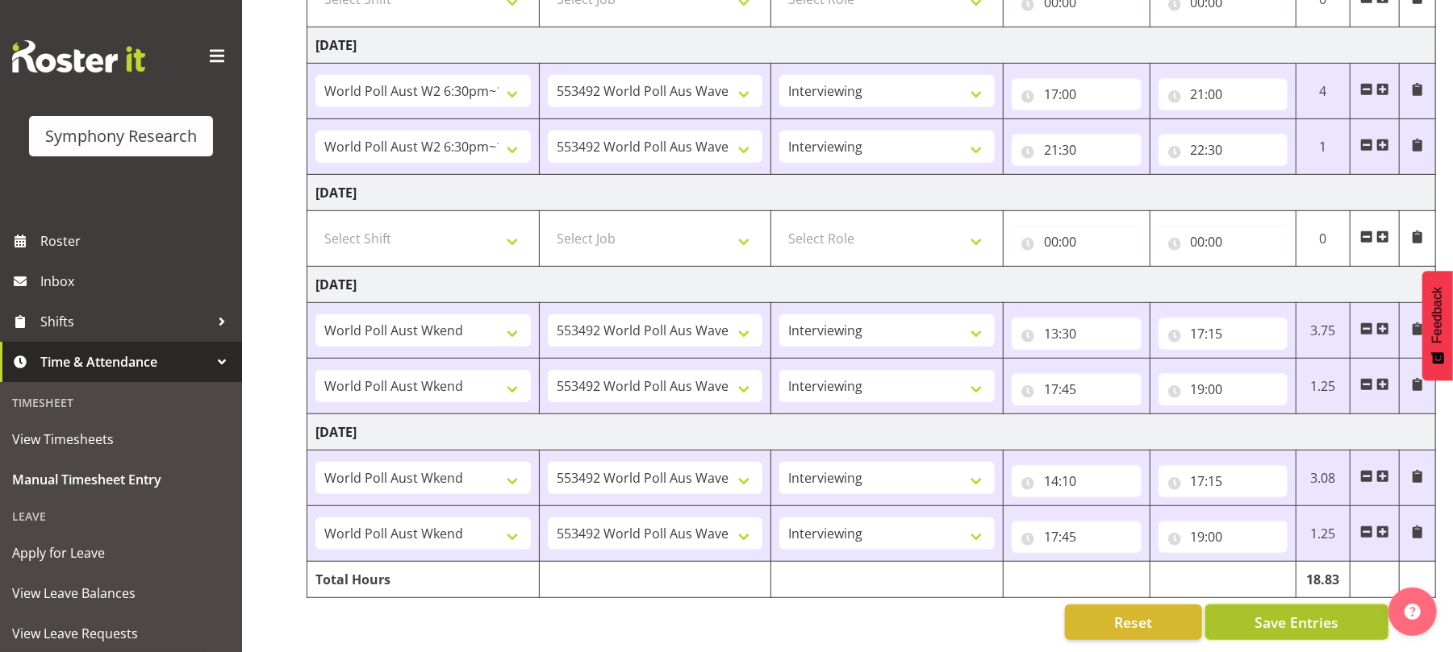
click at [1271, 612] on span "Save Entries" at bounding box center [1296, 622] width 84 height 21
click at [1284, 612] on span "Save Entries" at bounding box center [1296, 622] width 84 height 21
click at [1290, 612] on span "Save Entries" at bounding box center [1296, 622] width 84 height 21
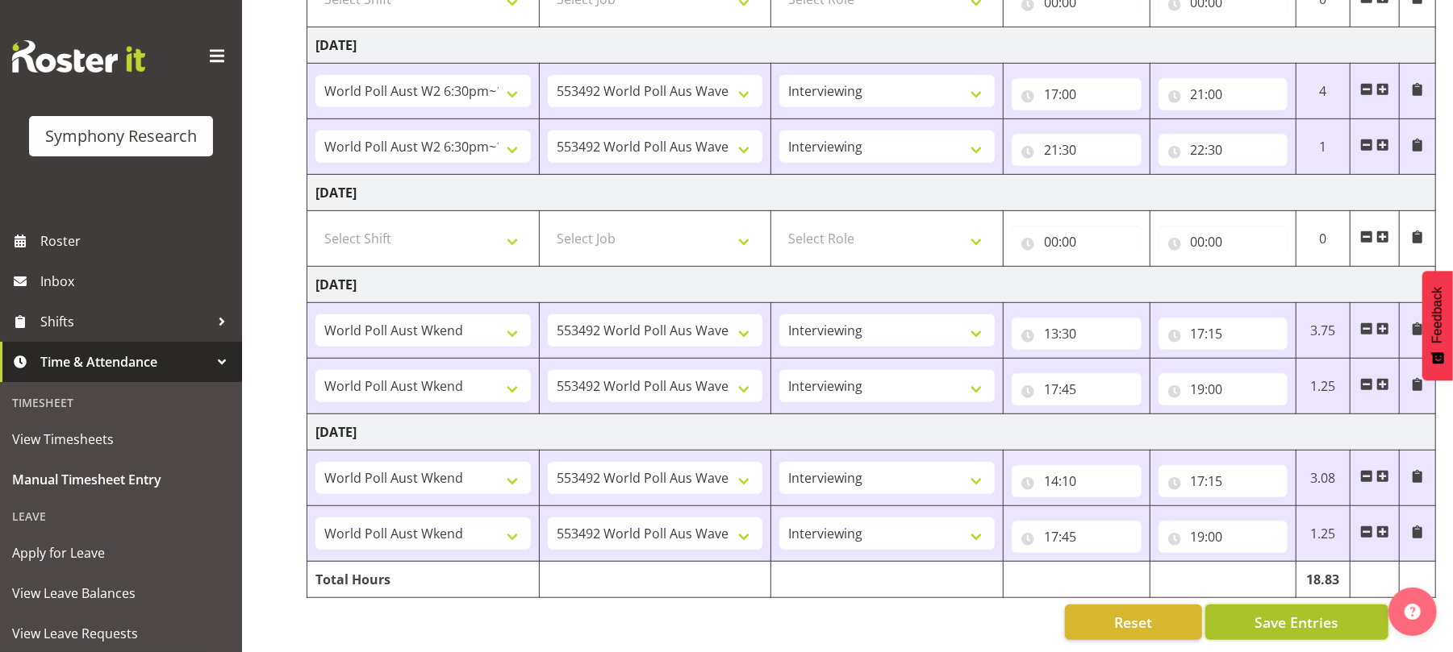
click at [1290, 612] on span "Save Entries" at bounding box center [1296, 622] width 84 height 21
click at [1292, 612] on span "Save Entries" at bounding box center [1296, 622] width 84 height 21
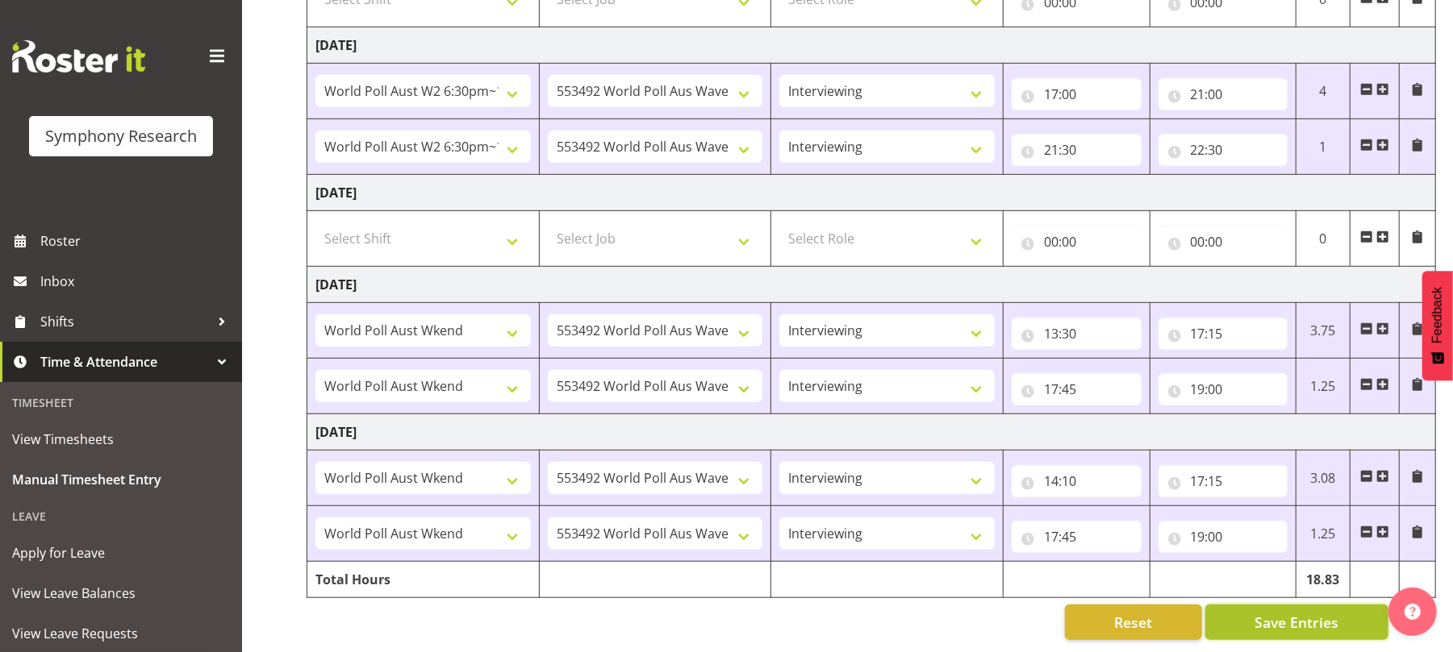
click at [1292, 612] on span "Save Entries" at bounding box center [1296, 622] width 84 height 21
click at [1314, 612] on span "Save Entries" at bounding box center [1296, 622] width 84 height 21
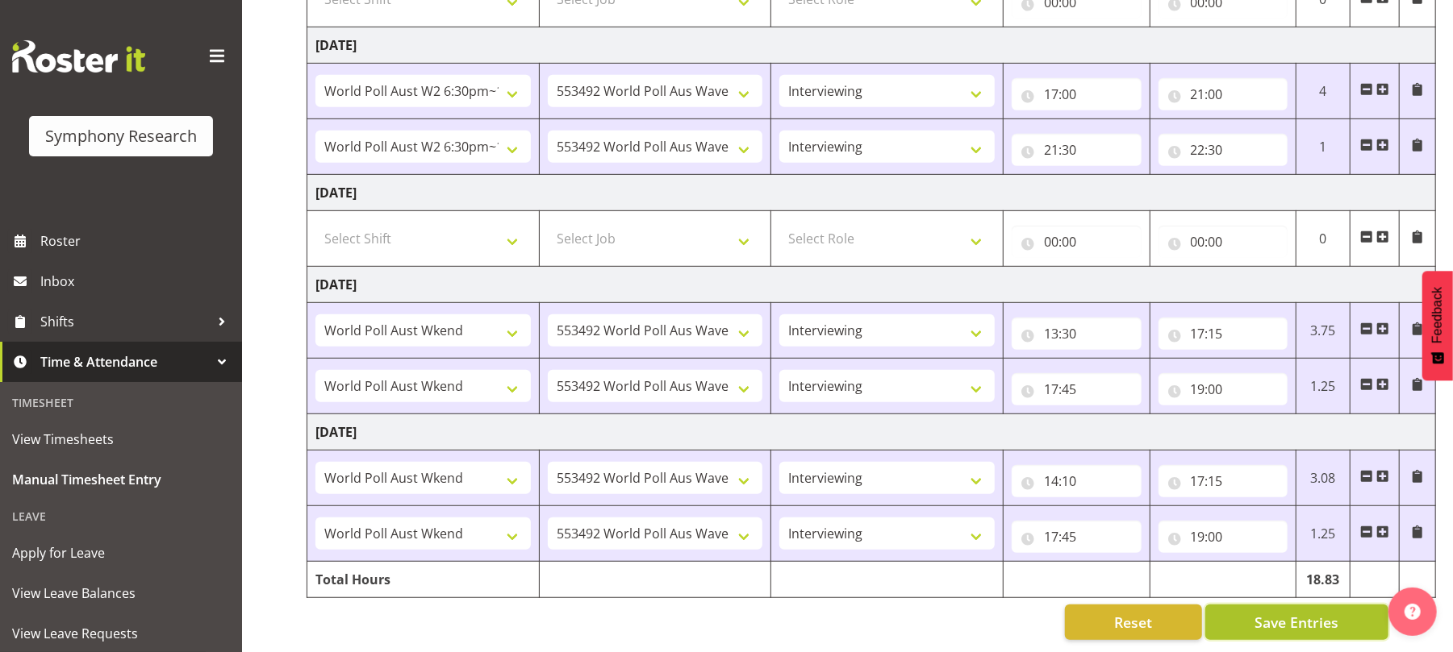
click at [1291, 612] on span "Save Entries" at bounding box center [1296, 622] width 84 height 21
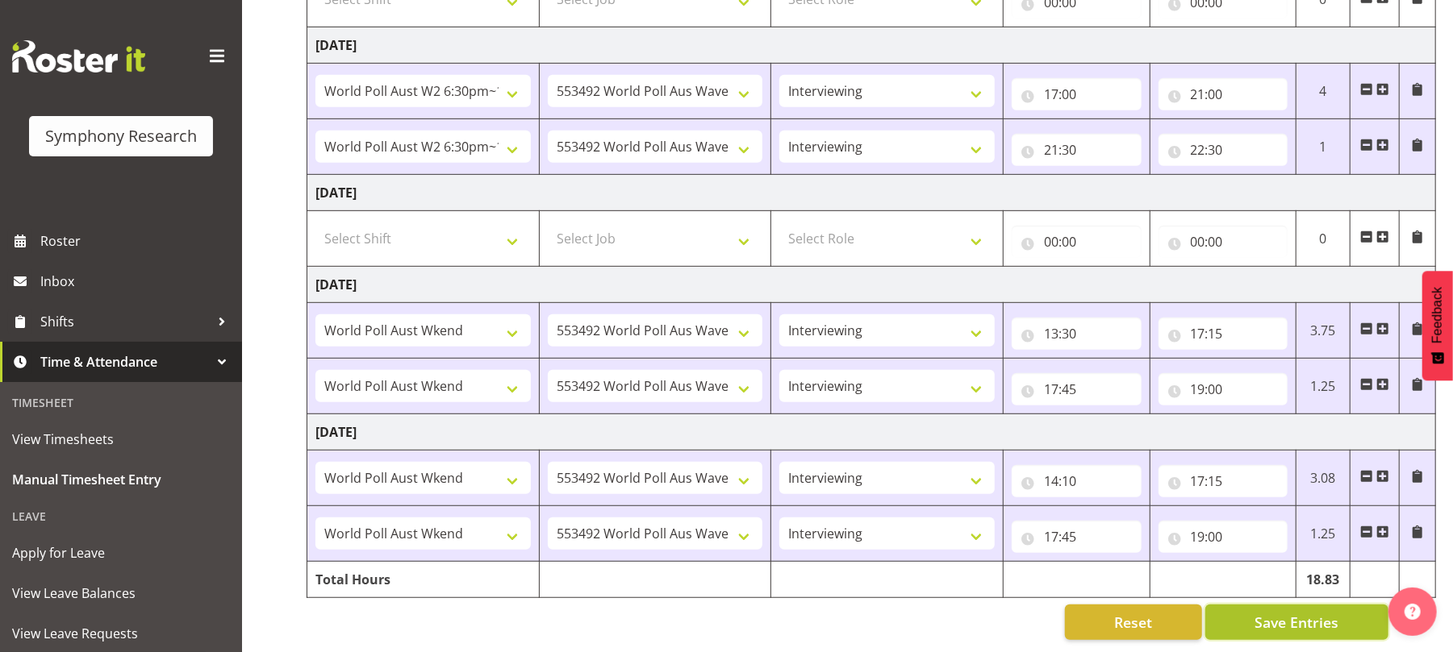
click at [1291, 612] on span "Save Entries" at bounding box center [1296, 622] width 84 height 21
click at [1276, 615] on span "Save Entries" at bounding box center [1296, 622] width 84 height 21
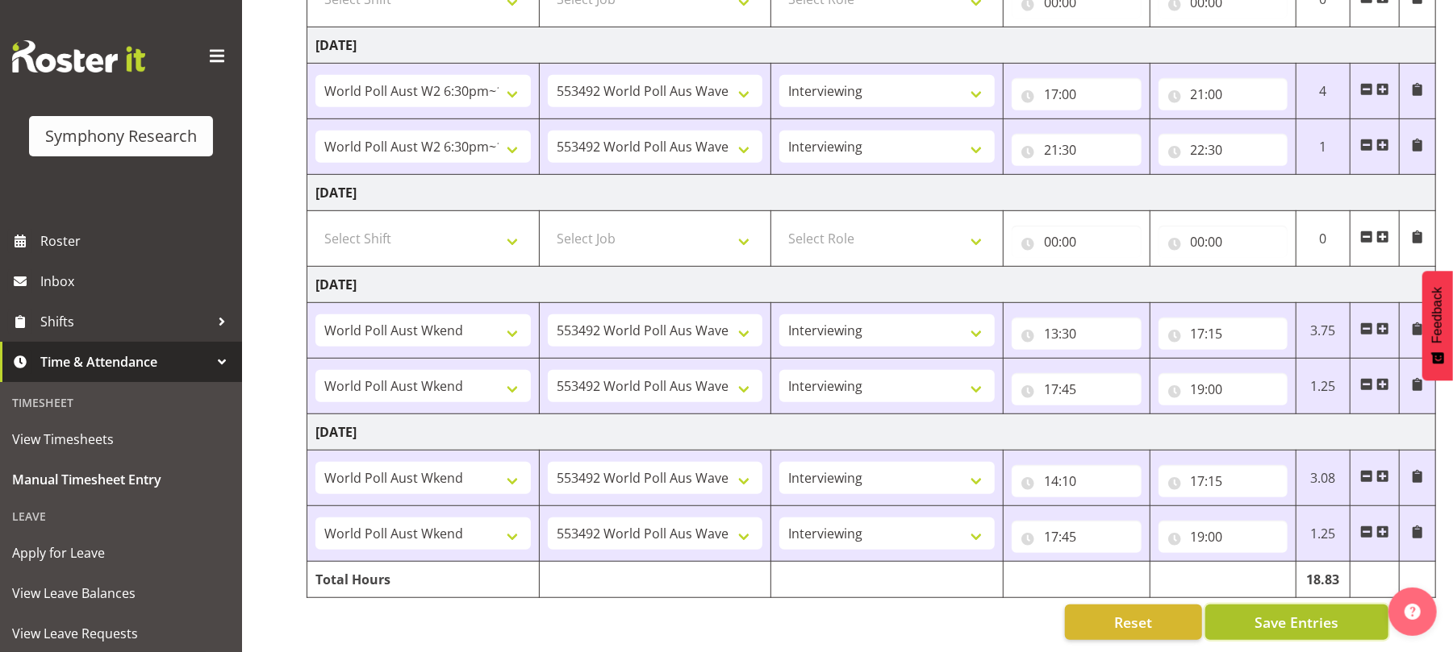
click at [1276, 615] on span "Save Entries" at bounding box center [1296, 622] width 84 height 21
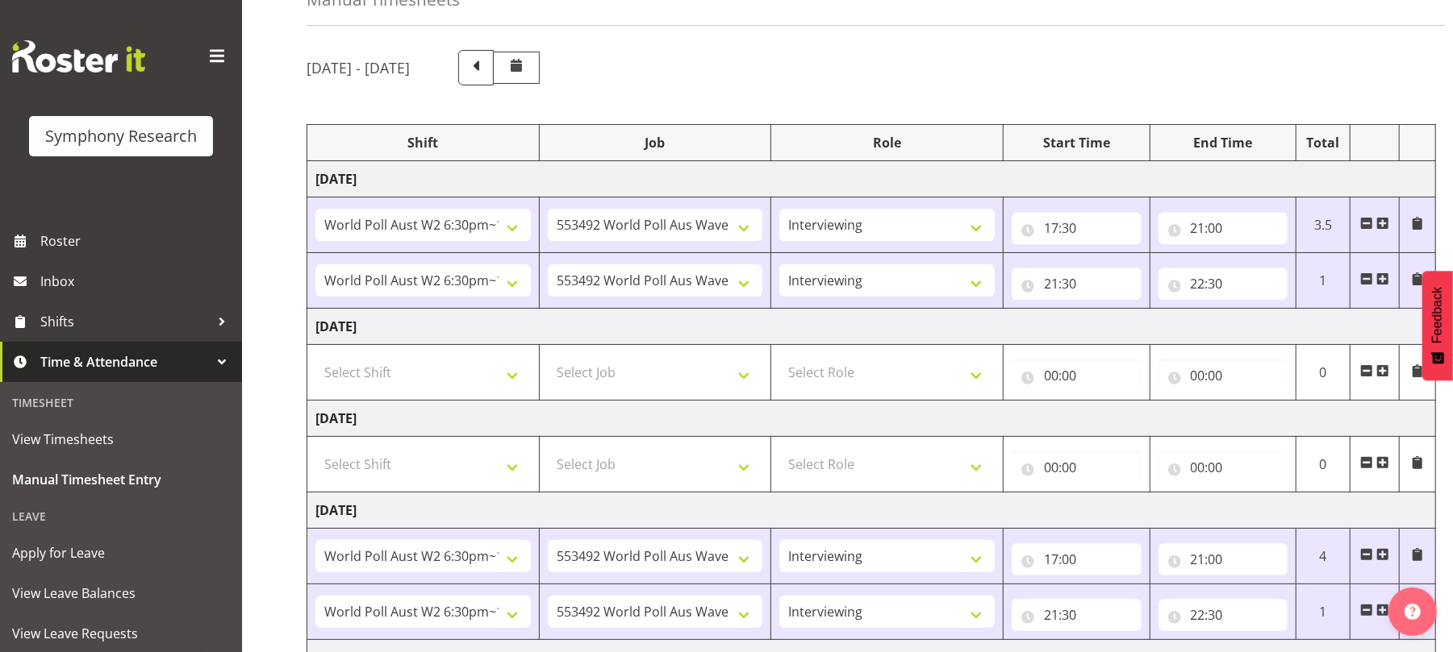
scroll to position [0, 0]
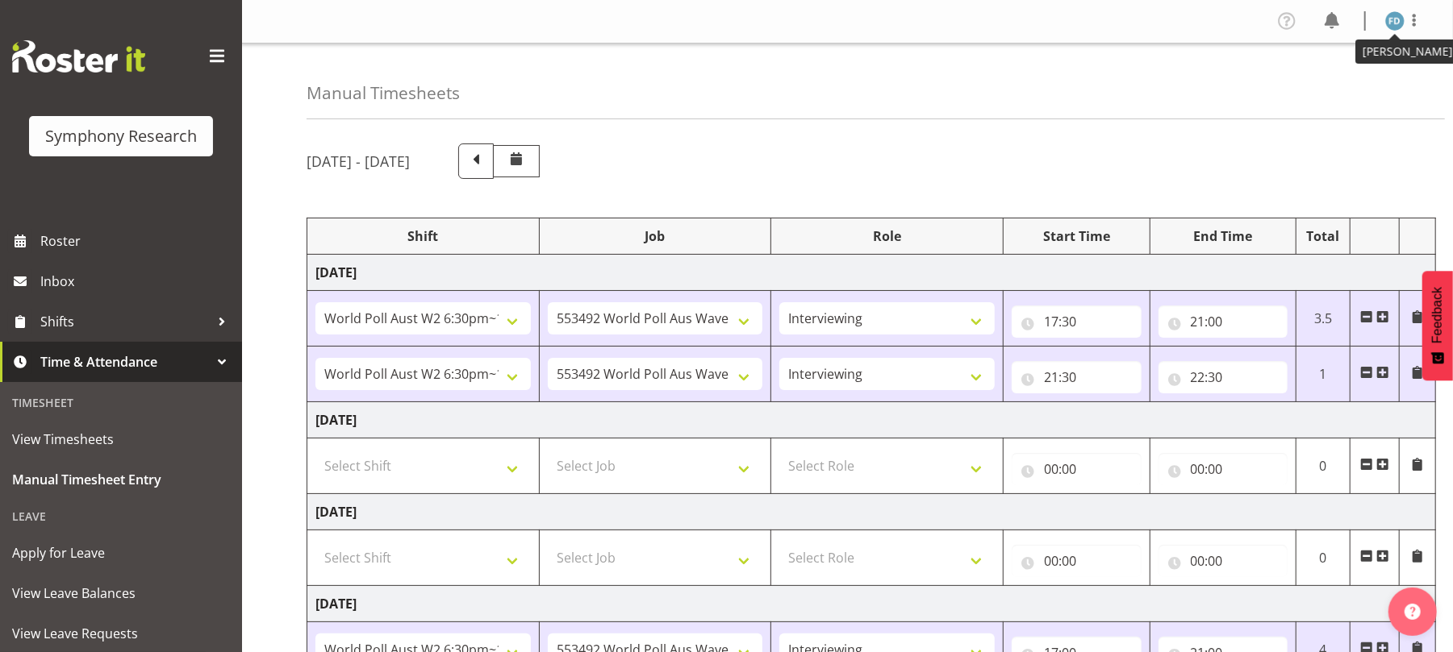
click at [1399, 11] on img at bounding box center [1394, 20] width 19 height 19
click at [1328, 89] on link "Log Out" at bounding box center [1346, 84] width 155 height 29
